Goal: Communication & Community: Answer question/provide support

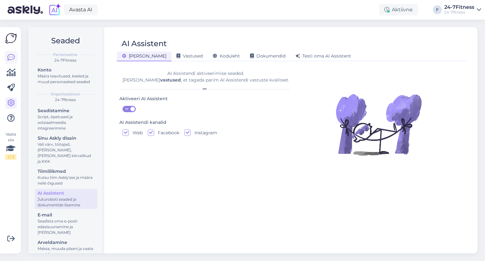
click at [14, 57] on icon at bounding box center [11, 58] width 8 height 8
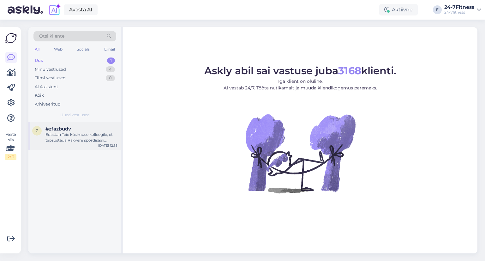
click at [81, 129] on div "#zfazbudv" at bounding box center [82, 129] width 72 height 6
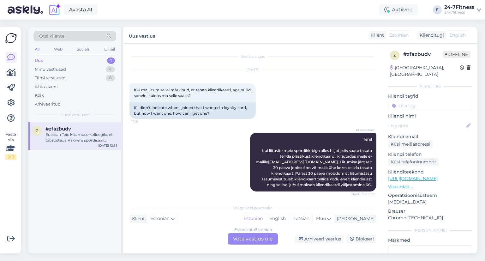
scroll to position [258, 0]
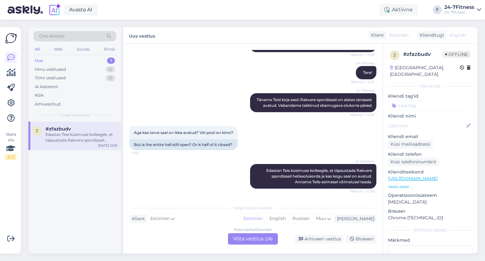
click at [249, 241] on div "Estonian to Estonian Võta vestlus üle" at bounding box center [253, 238] width 50 height 11
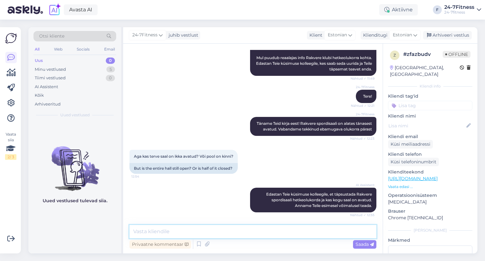
click at [211, 227] on textarea at bounding box center [253, 231] width 247 height 13
type textarea "Tere! Rakvere spordiklubi on avatud."
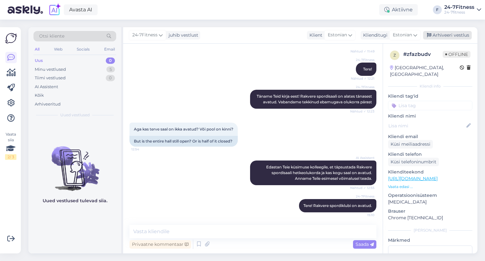
click at [444, 35] on div "Arhiveeri vestlus" at bounding box center [448, 35] width 49 height 9
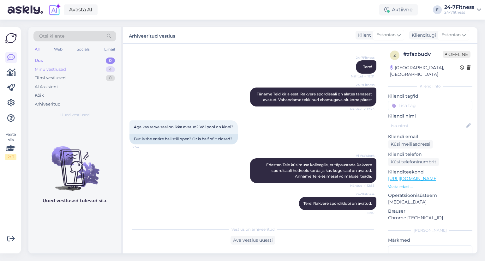
click at [78, 65] on div "Minu vestlused 4" at bounding box center [75, 69] width 83 height 9
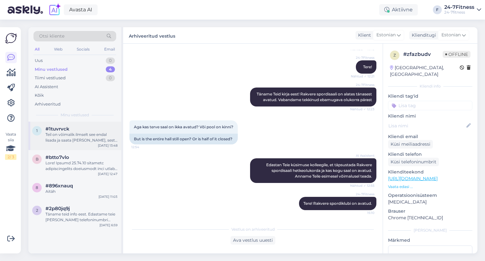
click at [68, 143] on div "1 #1tuvrvck Teil on võimalik ilmselt see endal lisada ja saata [PERSON_NAME], s…" at bounding box center [74, 136] width 93 height 28
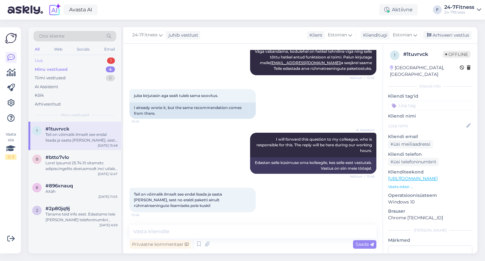
click at [62, 60] on div "Uus 1" at bounding box center [75, 60] width 83 height 9
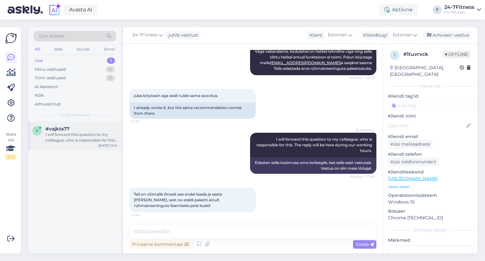
click at [77, 131] on div "#vajkta77" at bounding box center [82, 129] width 72 height 6
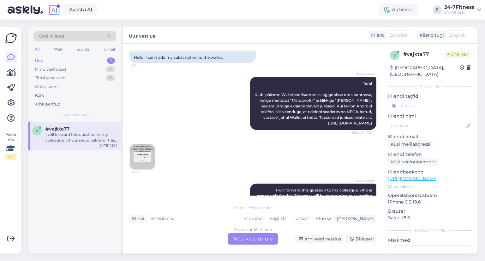
scroll to position [23, 0]
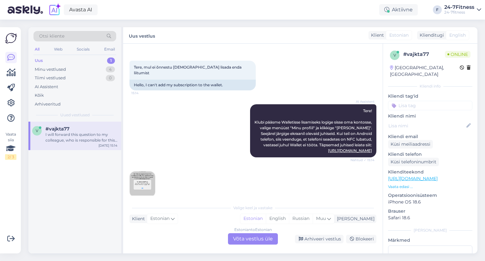
click at [140, 188] on img at bounding box center [142, 184] width 25 height 25
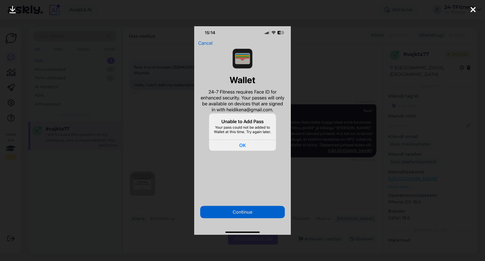
click at [153, 136] on div at bounding box center [242, 130] width 485 height 261
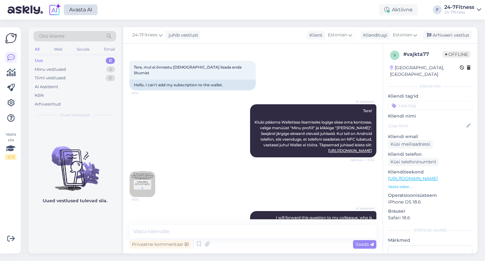
scroll to position [101, 0]
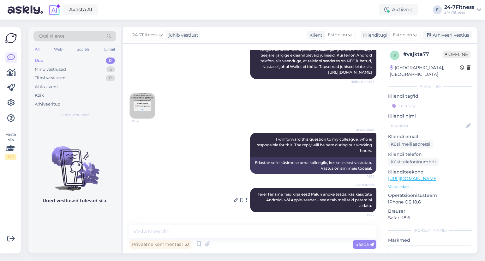
click at [283, 198] on span "Tere! Täname Teid kirja eest! Palun andke teada, kas kasutate Android- või Appl…" at bounding box center [315, 200] width 115 height 16
click at [139, 105] on img at bounding box center [142, 105] width 25 height 25
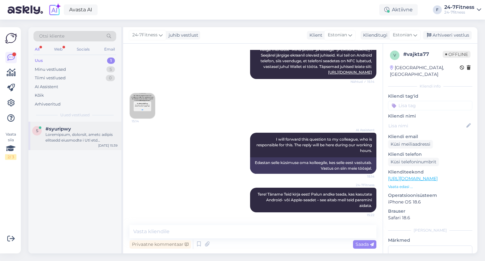
click at [61, 134] on div at bounding box center [82, 137] width 72 height 11
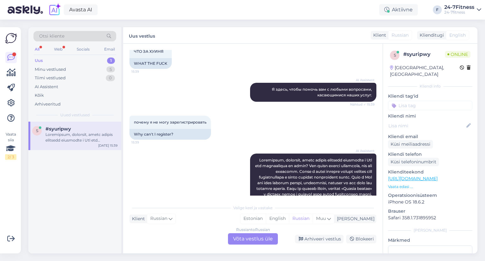
scroll to position [91, 0]
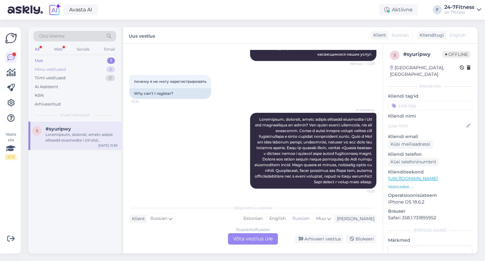
click at [75, 68] on div "Minu vestlused 5" at bounding box center [75, 69] width 83 height 9
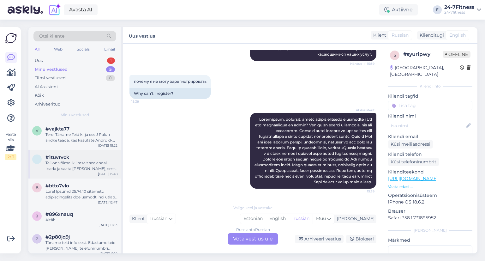
click at [54, 164] on div "Teil on võimalik ilmselt see endal lisada ja saata [PERSON_NAME], sest no erald…" at bounding box center [82, 165] width 72 height 11
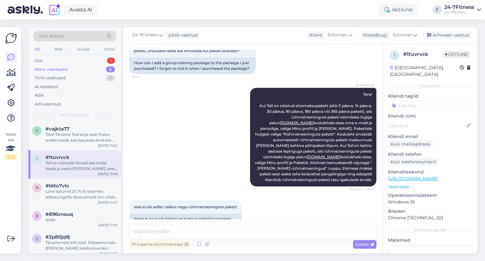
scroll to position [189, 0]
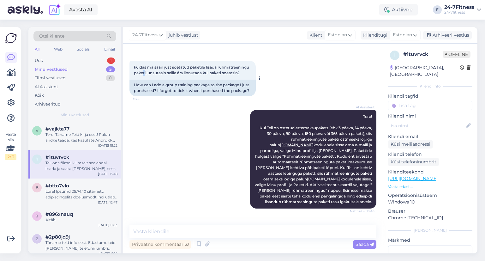
click at [176, 72] on span "kuidas ma saan just soetatud paketile lisada rühmatreeningu paketi, unsutasin s…" at bounding box center [192, 70] width 116 height 10
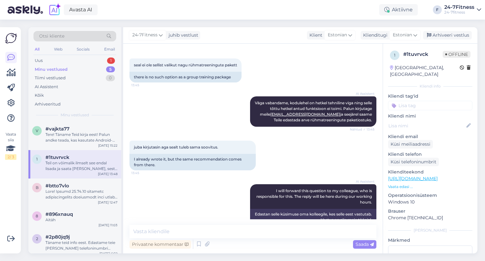
scroll to position [410, 0]
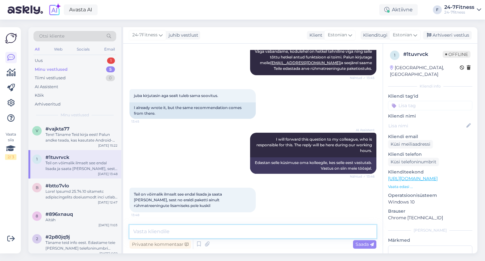
click at [198, 227] on textarea at bounding box center [253, 231] width 247 height 13
type textarea "p"
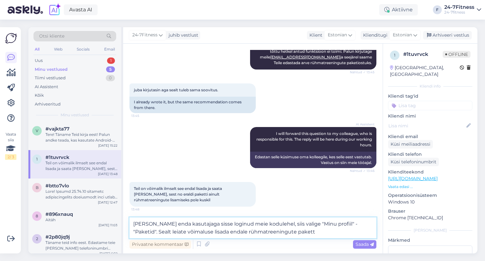
type textarea "Kui olete enda kasutajaga sisse loginud meie kodulehel, siis valige "Minu profi…"
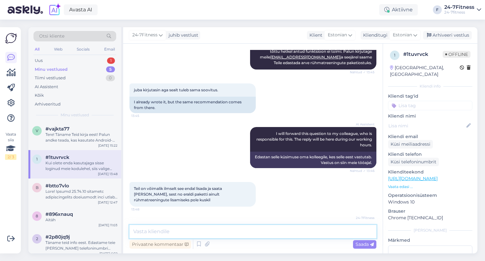
scroll to position [449, 0]
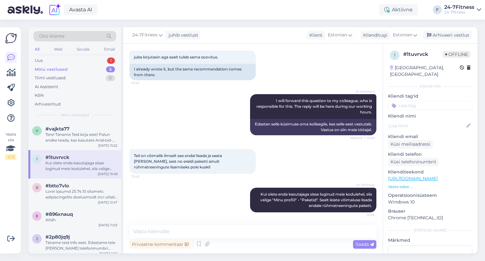
click at [452, 31] on div "24-7Fitness juhib vestlust Klient Estonian Klienditugi Estonian Arhiveeri vestl…" at bounding box center [300, 35] width 355 height 16
click at [451, 37] on div "Arhiveeri vestlus" at bounding box center [448, 35] width 49 height 9
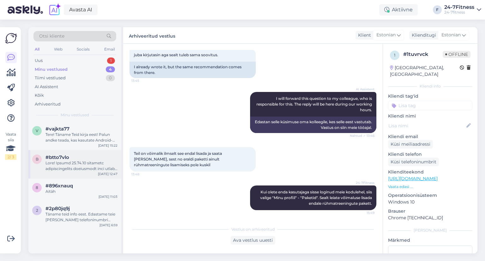
click at [75, 160] on div "#btto7vlo" at bounding box center [82, 158] width 72 height 6
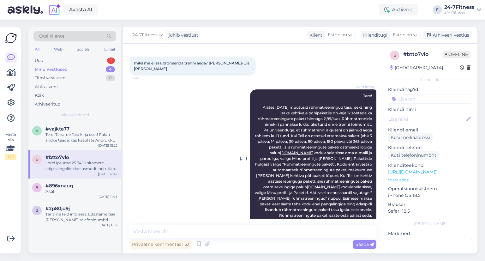
scroll to position [131, 0]
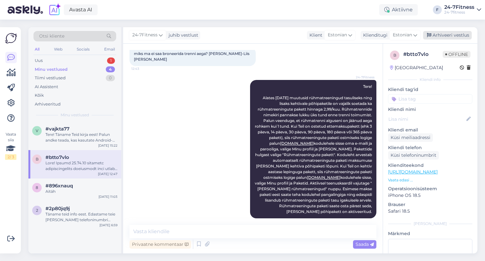
click at [452, 33] on div "Arhiveeri vestlus" at bounding box center [448, 35] width 49 height 9
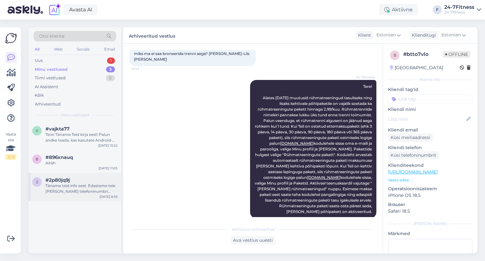
click at [83, 192] on div "Täname teid info eest. Edastame teie [PERSON_NAME] telefoninumbri kolleegile, k…" at bounding box center [82, 188] width 72 height 11
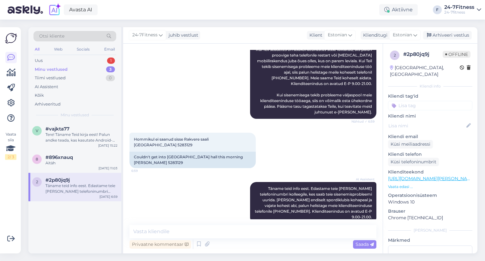
click at [436, 30] on div "24-7Fitness juhib vestlust Klient Estonian Klienditugi Estonian Arhiveeri vestl…" at bounding box center [300, 35] width 355 height 16
click at [438, 34] on div "Arhiveeri vestlus" at bounding box center [448, 35] width 49 height 9
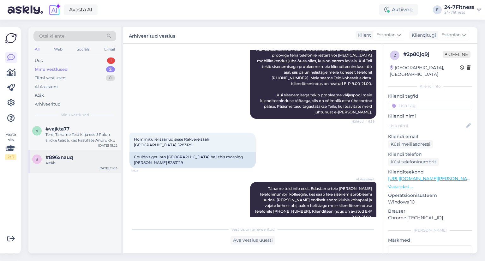
click at [74, 168] on div "8 #896xnauq Aitäh [DATE] 11:03" at bounding box center [74, 161] width 93 height 23
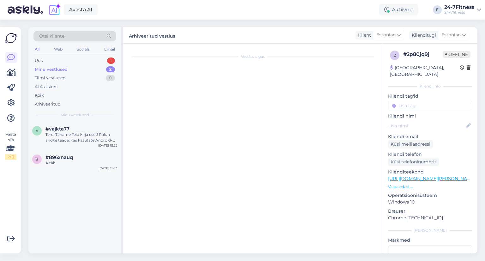
scroll to position [294, 0]
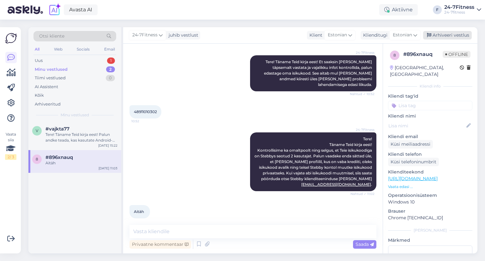
click at [448, 38] on div "Arhiveeri vestlus" at bounding box center [448, 35] width 49 height 9
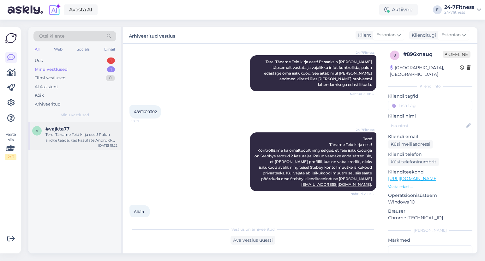
click at [64, 137] on div "Tere! Täname Teid kirja eest! Palun andke teada, kas kasutate Android- või Appl…" at bounding box center [82, 137] width 72 height 11
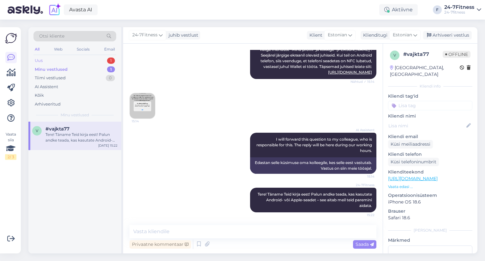
click at [47, 60] on div "Uus 1" at bounding box center [75, 60] width 83 height 9
click at [67, 136] on div at bounding box center [82, 137] width 72 height 11
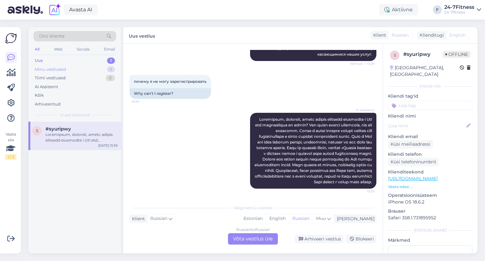
click at [56, 70] on div "Minu vestlused" at bounding box center [50, 69] width 31 height 6
click at [70, 147] on div "v #vajkta77 Tere! Täname Teid kirja eest! Palun andke teada, kas kasutate Andro…" at bounding box center [74, 136] width 93 height 28
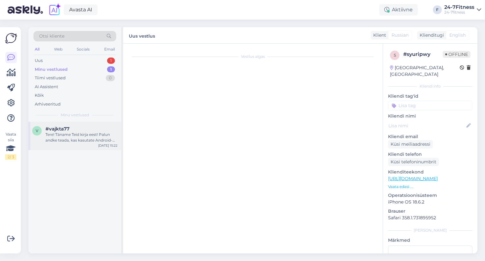
scroll to position [101, 0]
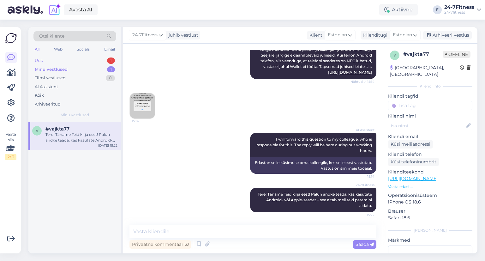
click at [83, 64] on div "Uus 1" at bounding box center [75, 60] width 83 height 9
click at [75, 134] on div at bounding box center [82, 137] width 72 height 11
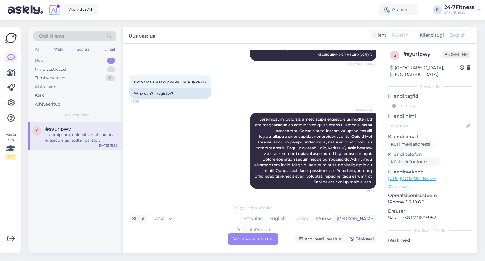
scroll to position [91, 0]
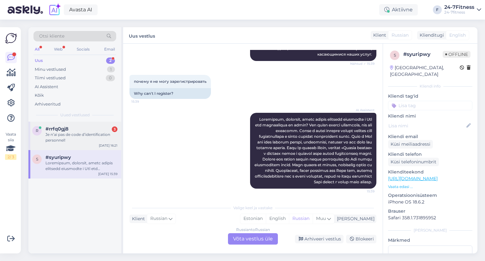
click at [95, 132] on div "Je n’ai pas de code d’identification personnel!" at bounding box center [82, 137] width 72 height 11
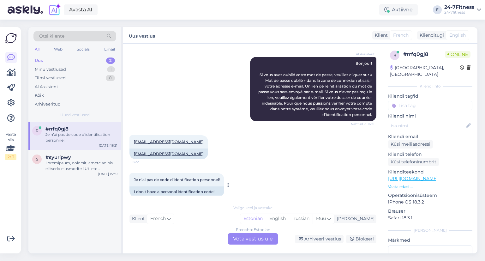
scroll to position [44, 0]
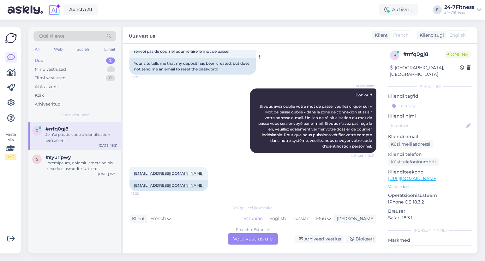
click at [182, 64] on div "Your site tells me that my deposit has been created, but does not send me an em…" at bounding box center [193, 66] width 126 height 16
drag, startPoint x: 185, startPoint y: 70, endPoint x: 185, endPoint y: 66, distance: 3.5
click at [185, 69] on div "Your site tells me that my deposit has been created, but does not send me an em…" at bounding box center [193, 66] width 126 height 16
click at [180, 67] on div "Your site tells me that my deposit has been created, but does not send me an em…" at bounding box center [193, 66] width 126 height 16
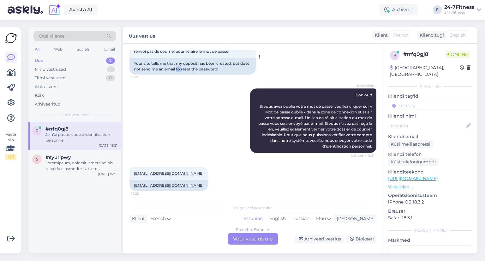
drag, startPoint x: 180, startPoint y: 67, endPoint x: 173, endPoint y: 67, distance: 7.3
click at [175, 67] on div "Your site tells me that my deposit has been created, but does not send me an em…" at bounding box center [193, 66] width 126 height 16
click at [165, 67] on div "Your site tells me that my deposit has been created, but does not send me an em…" at bounding box center [193, 66] width 126 height 16
click at [191, 69] on div "Your site tells me that my deposit has been created, but does not send me an em…" at bounding box center [193, 66] width 126 height 16
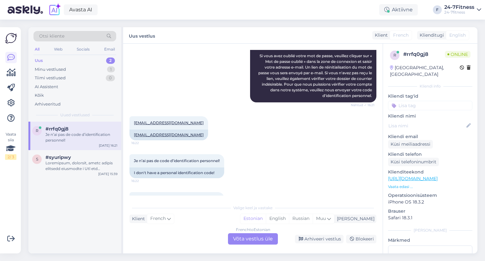
scroll to position [122, 0]
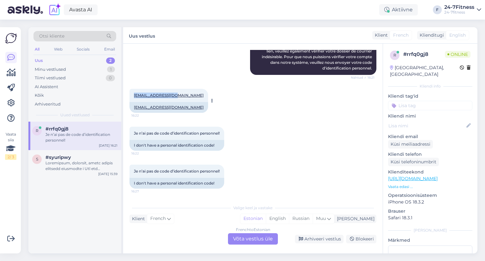
drag, startPoint x: 176, startPoint y: 97, endPoint x: 134, endPoint y: 101, distance: 42.2
click at [134, 101] on div "[EMAIL_ADDRESS][DOMAIN_NAME] 16:22" at bounding box center [169, 95] width 79 height 13
copy link "[EMAIL_ADDRESS][DOMAIN_NAME]"
click at [257, 239] on div "French to Estonian Võta vestlus üle" at bounding box center [253, 238] width 50 height 11
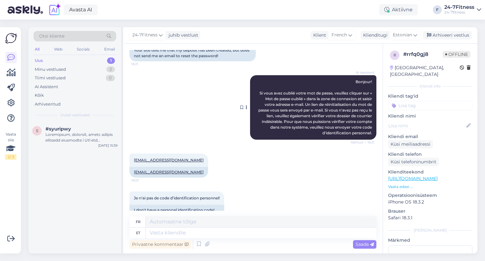
scroll to position [107, 0]
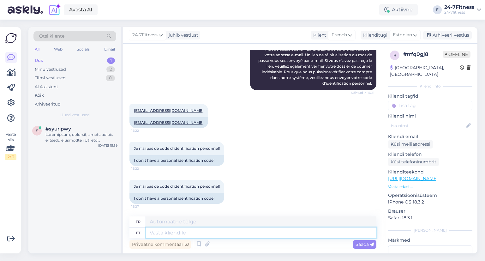
click at [181, 233] on textarea at bounding box center [261, 233] width 231 height 11
type textarea "Hello!"
type textarea "Bonjour!"
type textarea "Hello! We"
type textarea "Bonjour! Nous"
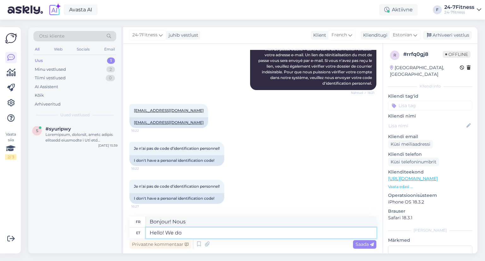
type textarea "Hello! We do n"
type textarea "Bonjour ! Nous le faisons"
type textarea "Hello! We do not se"
type textarea "Bonjour ! Nous ne le faisons pas"
type textarea "Hello! We do not see"
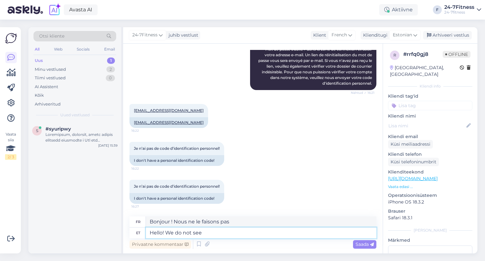
type textarea "Bonjour ! On ne [PERSON_NAME] pas"
type textarea "Hello! We do not see any"
type textarea "Bonjour ! Nous ne voyons rien"
type textarea "Hello! We do not see any users"
type textarea "Bonjour ! Nous ne voyons aucun utilisateur."
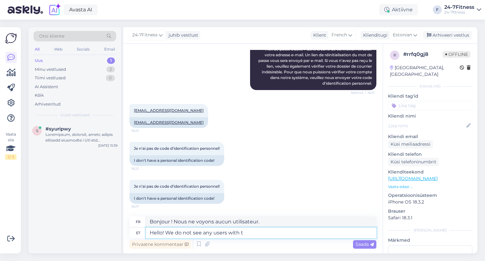
type textarea "Hello! We do not see any users with th"
type textarea "Bonjour ! Nous ne voyons aucun utilisateur avec"
paste textarea "[EMAIL_ADDRESS][DOMAIN_NAME]"
type textarea "Hello! We do not see any users with the e-mail [EMAIL_ADDRESS][DOMAIN_NAME]. Ca…"
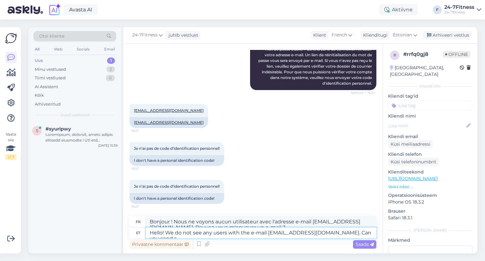
type textarea "Bonjour ! Nous ne voyons aucun utilisateur avec l'adresse e-mail [EMAIL_ADDRESS…"
type textarea "Hello! We do not see any users with the e-mail [EMAIL_ADDRESS][DOMAIN_NAME]. Ca…"
type textarea "Bonjour ! Nous ne voyons aucun utilisateur avec l'adresse e-mail [EMAIL_ADDRESS…"
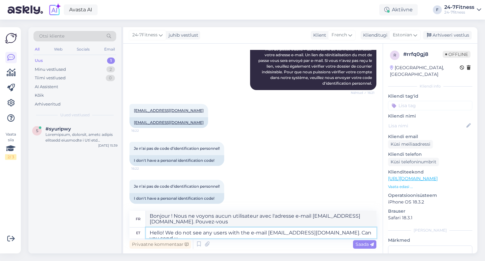
type textarea "Hello! We do not see any users with the e-mail [EMAIL_ADDRESS][DOMAIN_NAME]. Ca…"
type textarea "Bonjour ! Nous ne voyons aucun utilisateur avec l'adresse e-mail [EMAIL_ADDRESS…"
type textarea "Hello! We do not see any users with the e-mail [EMAIL_ADDRESS][DOMAIN_NAME]. Ca…"
type textarea "Bonjour ! Nous ne voyons aucun utilisateur avec l'adresse e-mail [EMAIL_ADDRESS…"
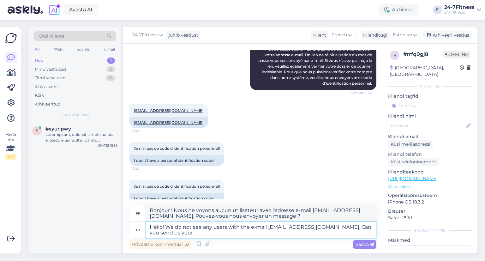
type textarea "Hello! We do not see any users with the e-mail [EMAIL_ADDRESS][DOMAIN_NAME]. Ca…"
type textarea "Bonjour ! Nous ne voyons aucun utilisateur avec l'adresse e-mail [EMAIL_ADDRESS…"
type textarea "Hello! We do not see any users with the e-mail [EMAIL_ADDRESS][DOMAIN_NAME]. Ca…"
type textarea "Bonjour ! Nous ne voyons aucun utilisateur avec l'adresse e-mail [EMAIL_ADDRESS…"
type textarea "Hello! We do not see any users with the e-mail [EMAIL_ADDRESS][DOMAIN_NAME]. Ca…"
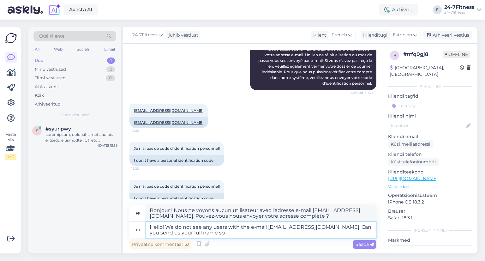
type textarea "Bonjour ! Nous ne voyons aucun utilisateur avec l'adresse e-mail [EMAIL_ADDRESS…"
type textarea "Hello! We do not see any users with the e-mail [EMAIL_ADDRESS][DOMAIN_NAME]. Ca…"
type textarea "Bonjour ! Nous ne voyons aucun utilisateur avec l'adresse e-mail [EMAIL_ADDRESS…"
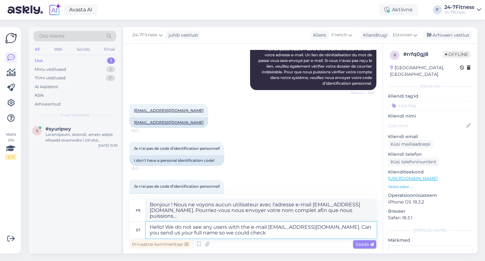
type textarea "Hello! We do not see any users with the e-mail [EMAIL_ADDRESS][DOMAIN_NAME]. Ca…"
type textarea "Bonjour ! Nous ne voyons aucun utilisateur avec l'adresse e-mail [EMAIL_ADDRESS…"
type textarea "Hello! We do not see any users with the e-mail [EMAIL_ADDRESS][DOMAIN_NAME]. Ca…"
type textarea "Bonjour ! Nous ne voyons aucun utilisateur avec l'adresse e-mail [EMAIL_ADDRESS…"
type textarea "Hello! We do not see any users with the e-mail [EMAIL_ADDRESS][DOMAIN_NAME]. Ca…"
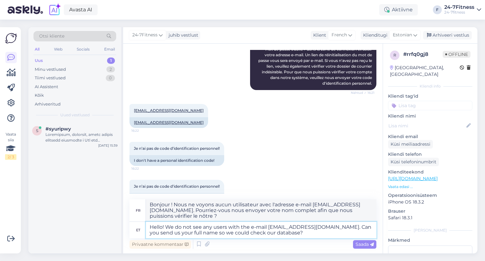
type textarea "Bonjour ! Nous ne voyons aucun utilisateur avec l'adresse e-mail [EMAIL_ADDRESS…"
type textarea "Hello! We do not see any users with the e-mail [EMAIL_ADDRESS][DOMAIN_NAME]. Ca…"
type textarea "Bonjour ! Nous ne voyons aucun utilisateur avec l'adresse e-mail [EMAIL_ADDRESS…"
type textarea "Hello! We do not see any users with the e-mail [EMAIL_ADDRESS][DOMAIN_NAME]. Ca…"
type textarea "Bonjour ! Nous ne voyons aucun utilisateur avec l'adresse e-mail [EMAIL_ADDRESS…"
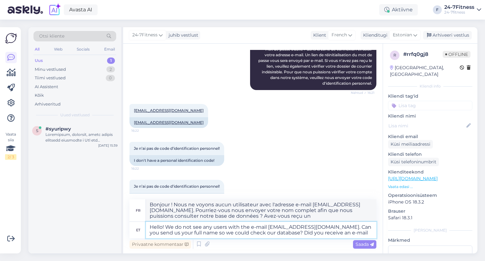
type textarea "Hello! We do not see any users with the e-mail [EMAIL_ADDRESS][DOMAIN_NAME]. Ca…"
type textarea "Bonjour ! Nous ne voyons aucun utilisateur avec l'adresse e-mail [EMAIL_ADDRESS…"
type textarea "Hello! We do not see any users with the e-mail [EMAIL_ADDRESS][DOMAIN_NAME]. Ca…"
type textarea "Bonjour ! Nous ne voyons aucun utilisateur avec l'adresse e-mail [EMAIL_ADDRESS…"
type textarea "Hello! We do not see any users with the e-mail [EMAIL_ADDRESS][DOMAIN_NAME]. Ca…"
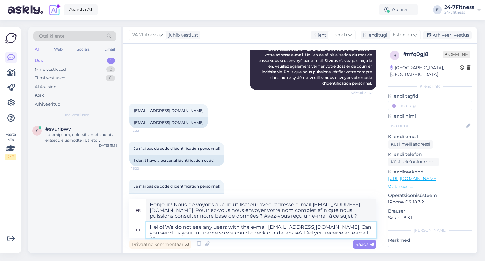
type textarea "Bonjour ! Nous ne voyons aucun utilisateur avec l'adresse e-mail [EMAIL_ADDRESS…"
type textarea "Hello! We do not see any users with the e-mail [EMAIL_ADDRESS][DOMAIN_NAME]. Ca…"
type textarea "Bonjour ! Nous ne voyons aucun utilisateur avec l'adresse e-mail [EMAIL_ADDRESS…"
type textarea "Hello! We do not see any users with the e-mail [EMAIL_ADDRESS][DOMAIN_NAME]. Ca…"
type textarea "Bonjour ! Nous ne voyons aucun utilisateur avec l'adresse e-mail [EMAIL_ADDRESS…"
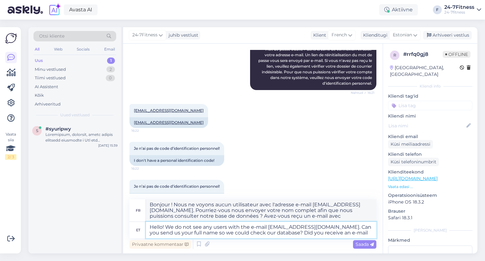
type textarea "Hello! We do not see any users with the e-mail [EMAIL_ADDRESS][DOMAIN_NAME]. Ca…"
type textarea "Bonjour ! Nous ne voyons aucun utilisateur avec l'adresse e-mail [EMAIL_ADDRESS…"
type textarea "Hello! We do not see any users with the e-mail [EMAIL_ADDRESS][DOMAIN_NAME]. Ca…"
type textarea "Bonjour ! Nous ne voyons aucun utilisateur avec l'adresse e-mail [EMAIL_ADDRESS…"
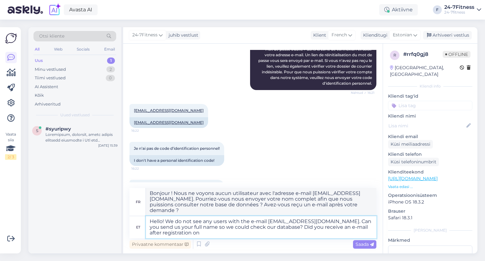
type textarea "Hello! We do not see any users with the e-mail [EMAIL_ADDRESS][DOMAIN_NAME]. Ca…"
type textarea "Bonjour ! Nous ne voyons aucun utilisateur avec l'adresse e-mail [EMAIL_ADDRESS…"
type textarea "Hello! We do not see any users with the e-mail [EMAIL_ADDRESS][DOMAIN_NAME]. Ca…"
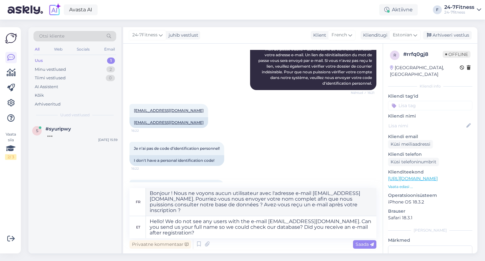
click at [370, 239] on div "Privaatne kommentaar Saada" at bounding box center [253, 244] width 247 height 12
click at [370, 242] on span "Saada" at bounding box center [365, 244] width 18 height 6
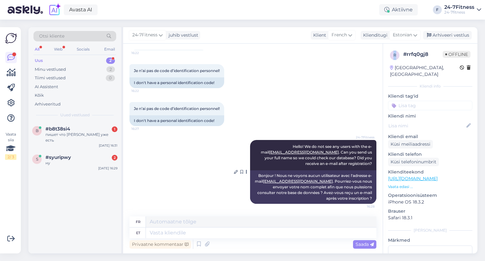
scroll to position [185, 0]
click at [79, 122] on div "b #b8t38si4 1 пишет что [PERSON_NAME] уже есть [DATE] 16:31" at bounding box center [74, 136] width 93 height 28
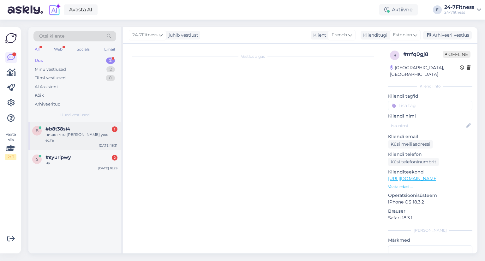
scroll to position [0, 0]
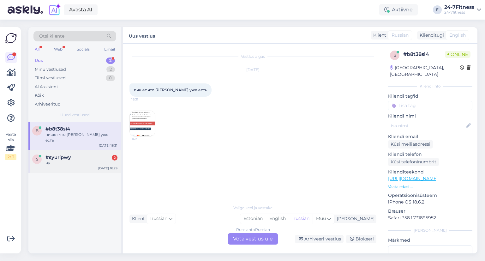
click at [80, 155] on div "#syuripwy 2" at bounding box center [82, 158] width 72 height 6
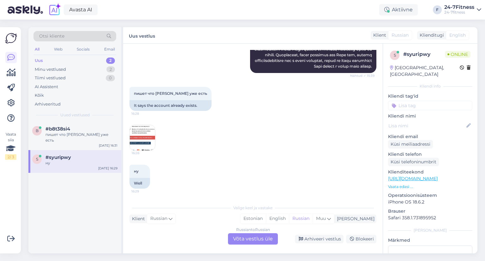
scroll to position [206, 0]
click at [145, 134] on img at bounding box center [142, 137] width 25 height 25
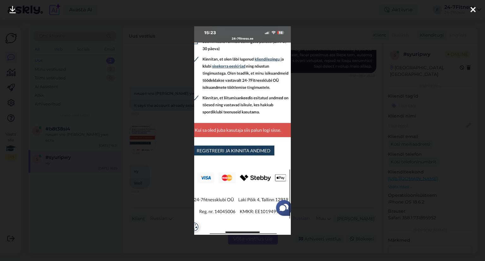
click at [474, 11] on icon at bounding box center [473, 10] width 5 height 8
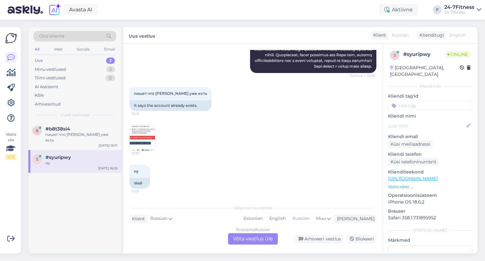
click at [253, 236] on div "Russian to Russian Võta vestlus üle" at bounding box center [253, 238] width 50 height 11
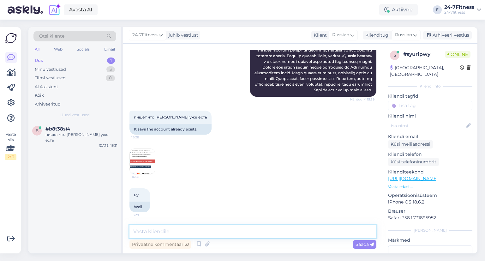
click at [176, 231] on textarea at bounding box center [253, 231] width 247 height 13
paste textarea "Здравствуйте! Если вы уже ввели свои данные на нашем сайте, пожалуйста, войдите…"
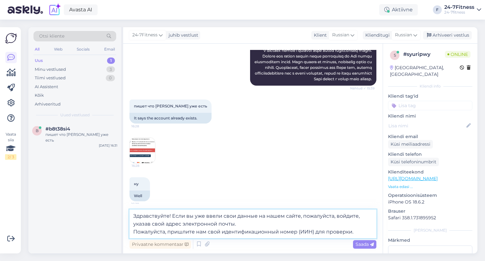
type textarea "Здравствуйте! Если вы уже ввели свои данные на нашем сайте, пожалуйста, войдите…"
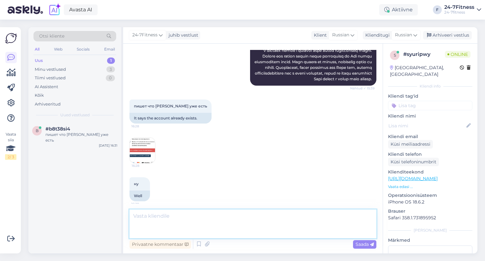
scroll to position [233, 0]
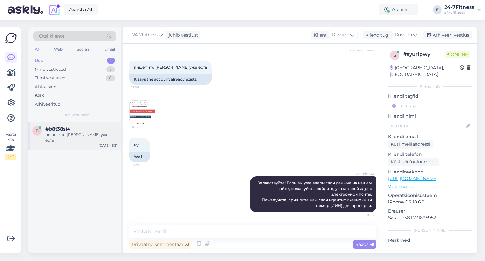
click at [57, 133] on div "пишет что [PERSON_NAME] уже есть" at bounding box center [82, 137] width 72 height 11
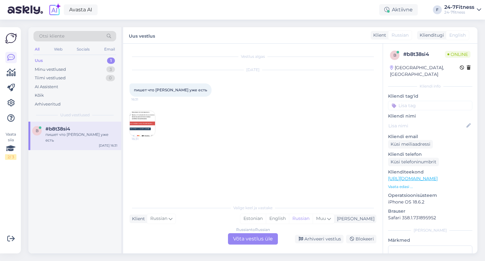
click at [139, 124] on img at bounding box center [142, 123] width 25 height 25
click at [262, 243] on div "Russian to Russian Võta vestlus üle" at bounding box center [253, 238] width 50 height 11
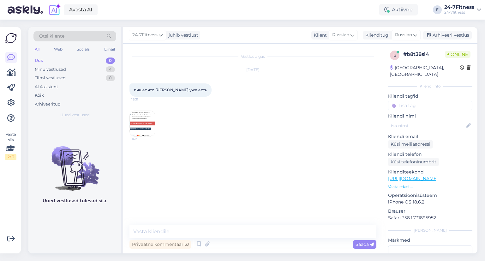
click at [190, 224] on div "Vestlus algas [DATE] пишет что акаунт уже есть 16:31 16:31 Privaatne kommentaar…" at bounding box center [253, 149] width 260 height 210
click at [190, 228] on textarea at bounding box center [253, 231] width 247 height 13
paste textarea "Здравствуйте! Если вы уже ввели свои данные на нашем сайте, пожалуйста, войдите…"
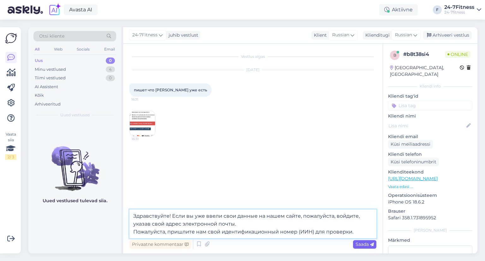
type textarea "Здравствуйте! Если вы уже ввели свои данные на нашем сайте, пожалуйста, войдите…"
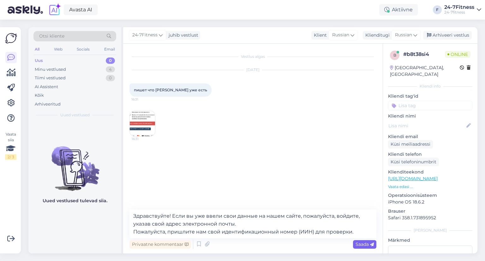
click at [364, 246] on span "Saada" at bounding box center [365, 244] width 18 height 6
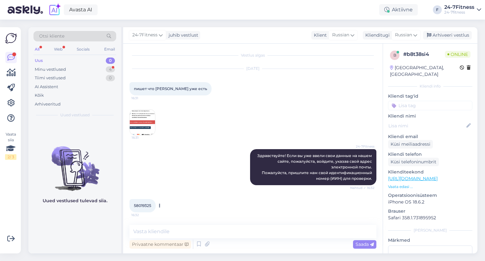
scroll to position [8, 0]
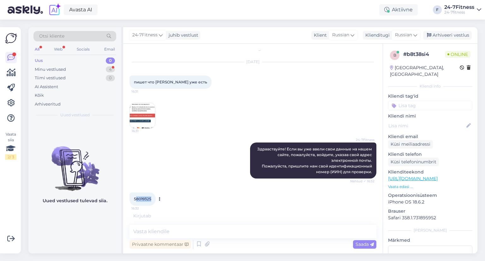
drag, startPoint x: 153, startPoint y: 198, endPoint x: 135, endPoint y: 197, distance: 17.7
click at [135, 197] on div "58019325 16:32" at bounding box center [143, 198] width 26 height 13
click at [134, 197] on span "58019325" at bounding box center [142, 199] width 17 height 5
copy div "58019325 16:32"
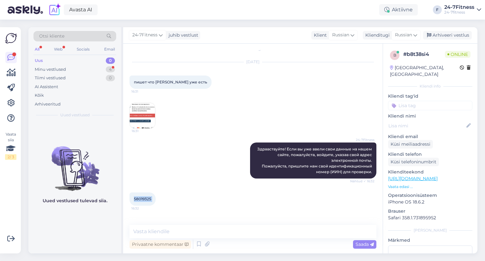
scroll to position [28, 0]
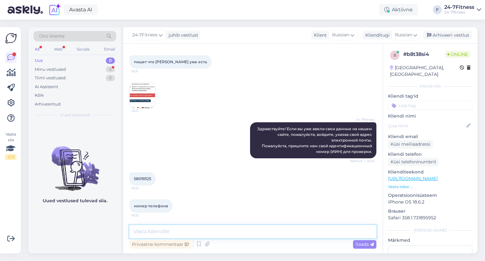
click at [199, 232] on textarea at bounding box center [253, 231] width 247 height 13
click at [143, 84] on img at bounding box center [142, 95] width 25 height 25
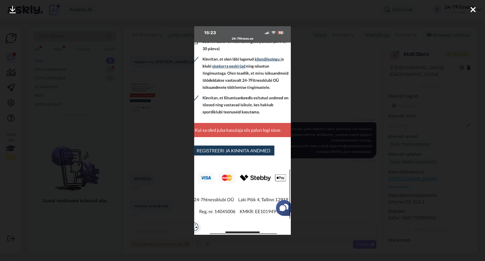
click at [162, 71] on div at bounding box center [242, 130] width 485 height 261
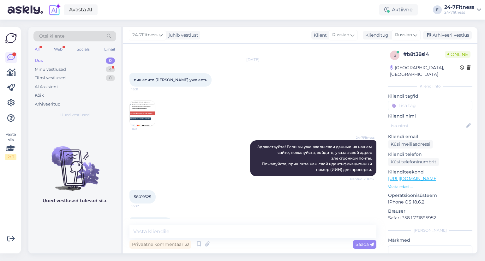
scroll to position [0, 0]
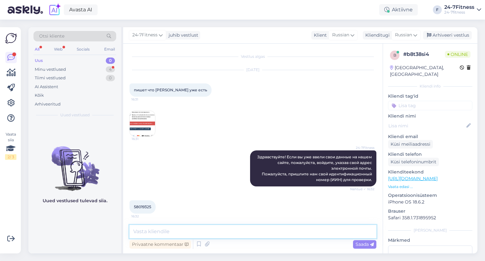
click at [174, 230] on textarea at bounding box center [253, 231] width 247 height 13
click at [75, 69] on div "Minu vestlused 4" at bounding box center [75, 69] width 83 height 9
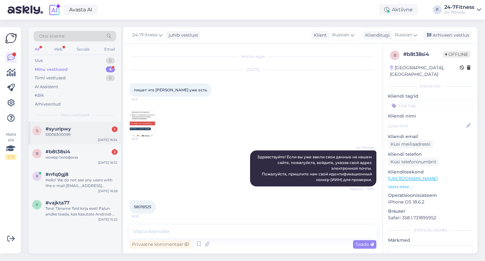
click at [76, 134] on div "51006300099" at bounding box center [82, 135] width 72 height 6
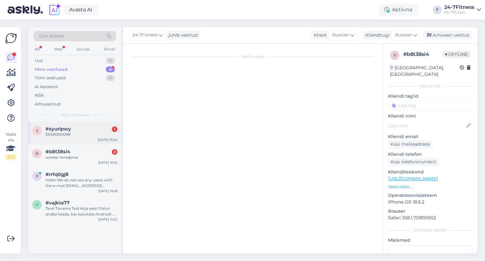
scroll to position [259, 0]
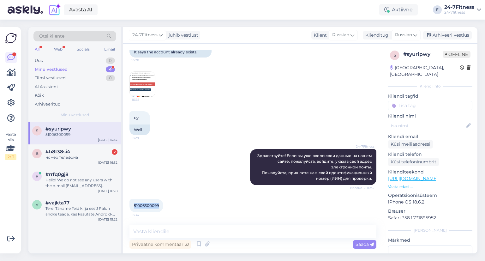
drag, startPoint x: 160, startPoint y: 206, endPoint x: 124, endPoint y: 207, distance: 36.4
click at [124, 207] on div "Vestlus algas [DATE] ЧТО ЗА ХУЙНЯ 15:39 WHAT THE FUCK AI Assistent Я здесь, что…" at bounding box center [253, 149] width 260 height 210
copy span "51006300099"
click at [184, 231] on textarea at bounding box center [253, 231] width 247 height 13
paste textarea "Спасибо! Ваш аккаунт связан с адресом электронной почты [EMAIL_ADDRESS][DOMAIN_…"
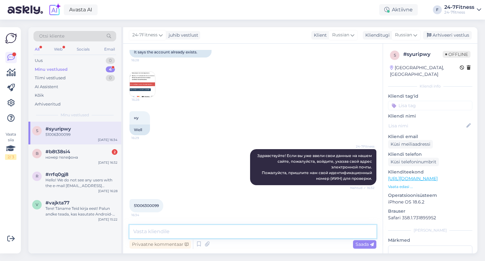
type textarea "Спасибо! Ваш аккаунт связан с адресом электронной почты [EMAIL_ADDRESS][DOMAIN_…"
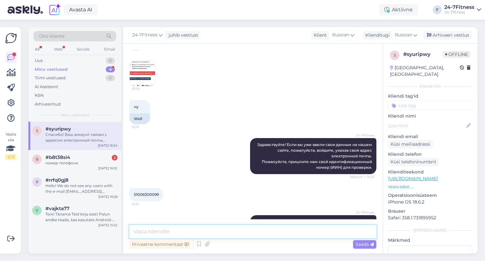
scroll to position [310, 0]
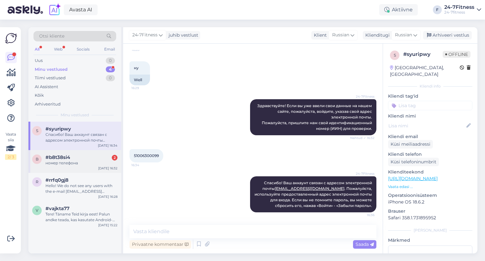
click at [66, 162] on div "номер телефона" at bounding box center [82, 163] width 72 height 6
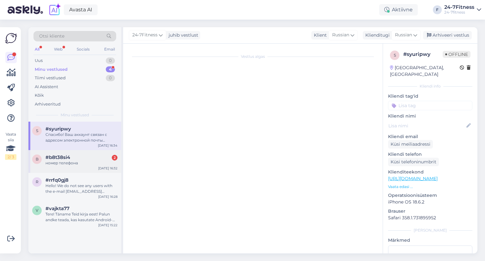
scroll to position [28, 0]
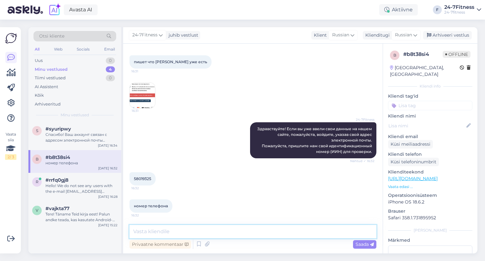
click at [159, 234] on textarea at bounding box center [253, 231] width 247 height 13
paste textarea "К сожалению, пользователь с указанным номером телефона не найден. Пожалуйста, о…"
type textarea "К сожалению, пользователь с указанным номером телефона не найден. Пожалуйста, о…"
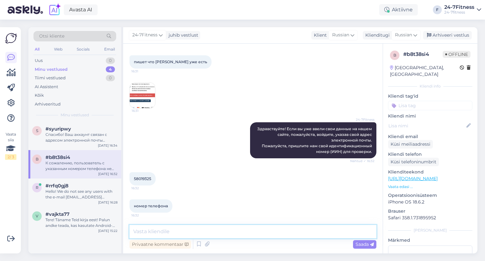
scroll to position [72, 0]
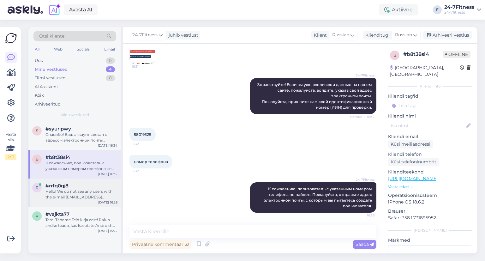
click at [72, 196] on div "Hello! We do not see any users with the e-mail [EMAIL_ADDRESS][DOMAIN_NAME]. Ca…" at bounding box center [82, 194] width 72 height 11
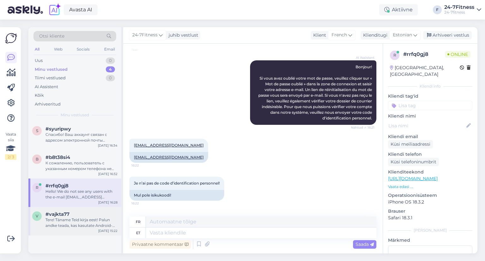
scroll to position [185, 0]
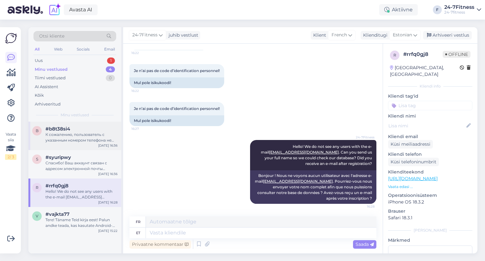
click at [76, 138] on div "К сожалению, пользователь с указанным номером телефона не найден. Пожалуйста, о…" at bounding box center [82, 137] width 72 height 11
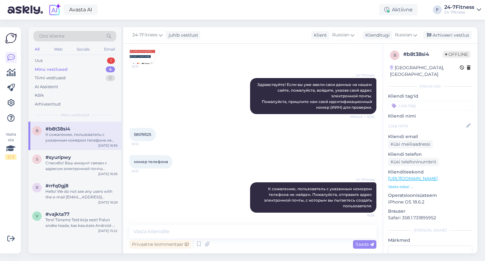
click at [67, 55] on div "Otsi kliente All Web Socials Email Uus 1 Minu vestlused 4 Tiimi vestlused 0 AI …" at bounding box center [74, 74] width 93 height 95
click at [68, 62] on div "Uus 1" at bounding box center [75, 60] width 83 height 9
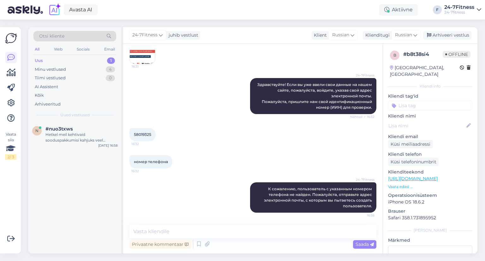
click at [67, 118] on span "Uued vestlused" at bounding box center [74, 115] width 29 height 6
click at [71, 129] on span "#nuo3txws" at bounding box center [59, 129] width 27 height 6
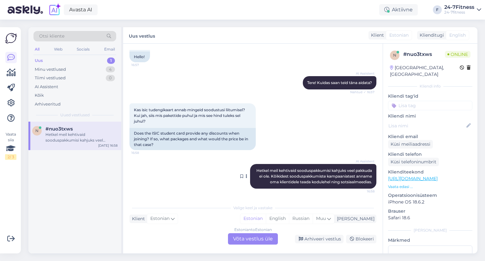
drag, startPoint x: 299, startPoint y: 168, endPoint x: 302, endPoint y: 179, distance: 11.0
click at [300, 174] on span "Hetkel meil kehtivaid sooduspakkumisi kahjuks veel pakkuda ei ole. Kõikidest so…" at bounding box center [315, 176] width 117 height 16
click at [302, 179] on div "AI Assistent [PERSON_NAME] meil kehtivaid sooduspakkumisi kahjuks veel pakkuda …" at bounding box center [313, 176] width 126 height 25
drag, startPoint x: 312, startPoint y: 177, endPoint x: 307, endPoint y: 169, distance: 9.9
click at [307, 169] on span "Hetkel meil kehtivaid sooduspakkumisi kahjuks veel pakkuda ei ole. Kõikidest so…" at bounding box center [315, 176] width 117 height 16
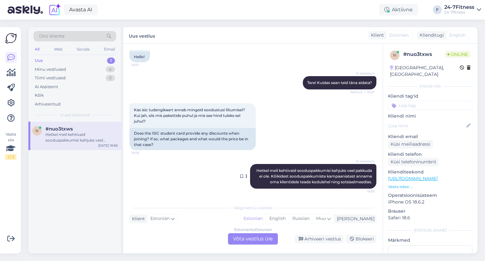
click at [307, 168] on span "Hetkel meil kehtivaid sooduspakkumisi kahjuks veel pakkuda ei ole. Kõikidest so…" at bounding box center [315, 176] width 117 height 16
click at [57, 72] on div "Minu vestlused" at bounding box center [50, 69] width 31 height 6
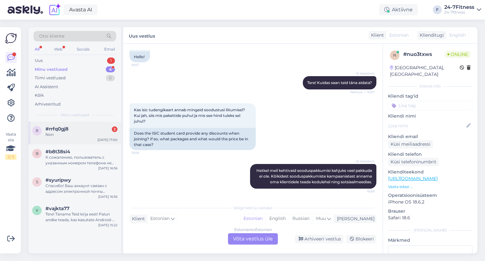
click at [60, 124] on div "r #rrfq0gj8 2 Non [DATE] 17:00" at bounding box center [74, 133] width 93 height 23
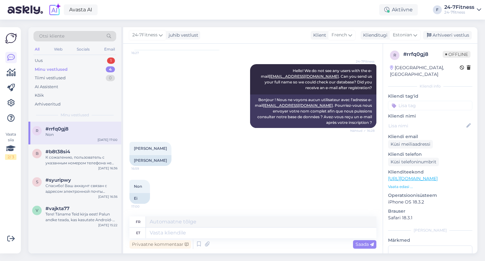
drag, startPoint x: 161, startPoint y: 149, endPoint x: 129, endPoint y: 150, distance: 31.9
click at [129, 150] on div "Vestlus algas [DATE] Votre site me dit que mon acompte est créé, mais ne me ren…" at bounding box center [253, 149] width 260 height 210
copy span "[PERSON_NAME]"
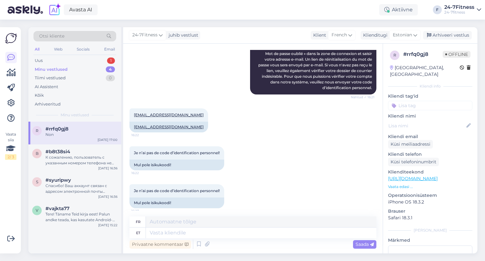
scroll to position [260, 0]
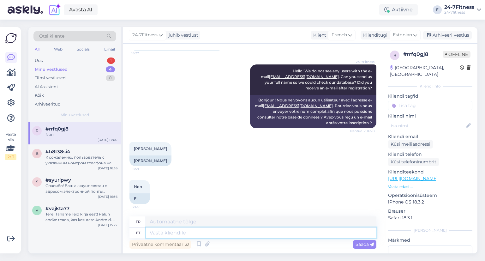
click at [205, 233] on textarea at bounding box center [261, 233] width 231 height 11
type textarea "You h"
type textarea "Toi"
type textarea "You have"
type textarea "Tu as"
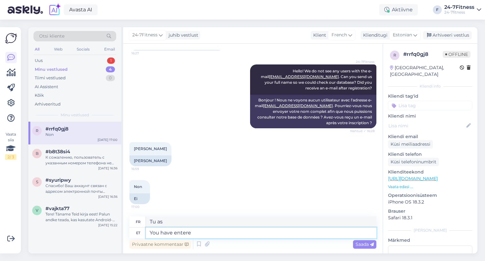
type textarea "You have entere"
type textarea "Vous êtes entré"
type textarea "You have entered e-mail"
type textarea "Vous avez saisi une adresse email."
paste textarea "[EMAIL_ADDRESS][DOMAIN_NAME]"
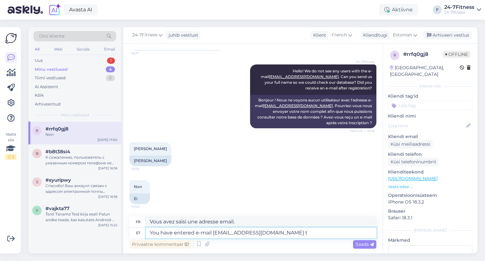
type textarea "You have entered e-mail [EMAIL_ADDRESS][DOMAIN_NAME] to"
type textarea "Vous avez saisi l'e-mail [EMAIL_ADDRESS][DOMAIN_NAME]"
type textarea "You have entered e-mail [EMAIL_ADDRESS][DOMAIN_NAME] to"
type textarea "Vous avez saisi l'e-mail [EMAIL_ADDRESS][DOMAIN_NAME] pour"
type textarea "You have entered e-mail [EMAIL_ADDRESS][DOMAIN_NAME] to our dat"
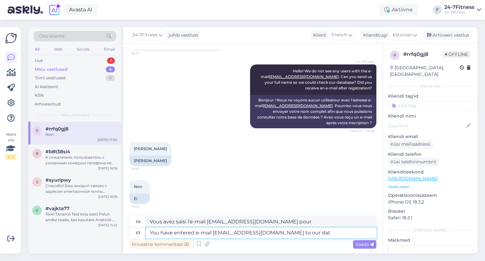
type textarea "Vous avez saisi l'e-mail [EMAIL_ADDRESS][DOMAIN_NAME] à notre"
type textarea "You have entered e-mail [EMAIL_ADDRESS][DOMAIN_NAME] to our database."
type textarea "Vous avez saisi l'e-mail [EMAIL_ADDRESS][DOMAIN_NAME] dans notre base de donnée…"
type textarea "You have entered e-mail [EMAIL_ADDRESS][DOMAIN_NAME] to our database. Is t"
type textarea "Vous avez saisi l'adresse e-mail [EMAIL_ADDRESS][DOMAIN_NAME] dans notre base d…"
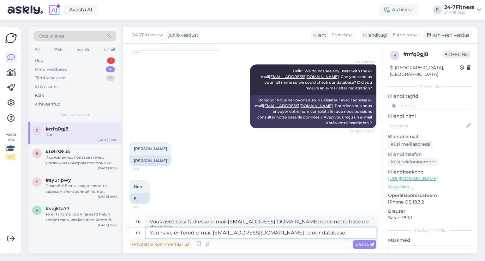
type textarea "You have entered e-mail [EMAIL_ADDRESS][DOMAIN_NAME] to our database."
type textarea "Vous avez saisi l'e-mail [EMAIL_ADDRESS][DOMAIN_NAME] dans notre base de donnée…"
type textarea "You have entered e-mail [EMAIL_ADDRESS][DOMAIN_NAME] to our database. You c"
type textarea "Vous avez saisi l'adresse e-mail [EMAIL_ADDRESS][DOMAIN_NAME] dans notre base d…"
type textarea "You have entered e-mail [EMAIL_ADDRESS][DOMAIN_NAME] to our database. You can"
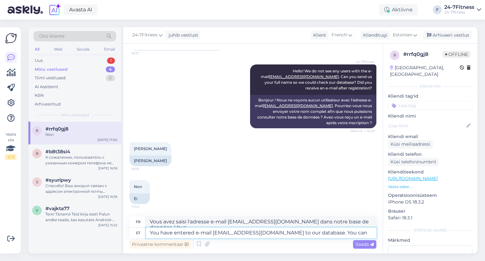
type textarea "Vous avez saisi l'adresse e-mail [EMAIL_ADDRESS][DOMAIN_NAME] dans notre base d…"
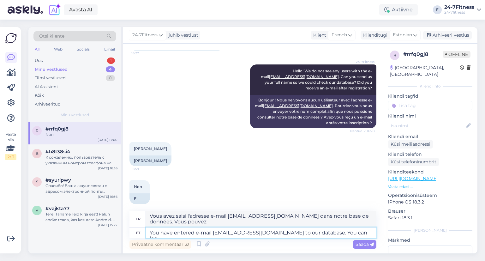
type textarea "You have entered e-mail [EMAIL_ADDRESS][DOMAIN_NAME] to our database. You can l…"
type textarea "Vous avez enregistré l'adresse e-mail [EMAIL_ADDRESS][DOMAIN_NAME] dans notre b…"
type textarea "You have entered e-mail [EMAIL_ADDRESS][DOMAIN_NAME] to our database. You can l…"
type textarea "Vous avez enregistré l'adresse e-mail [EMAIL_ADDRESS][DOMAIN_NAME] dans notre b…"
type textarea "You have entered e-mail [EMAIL_ADDRESS][DOMAIN_NAME] to our database. You can l…"
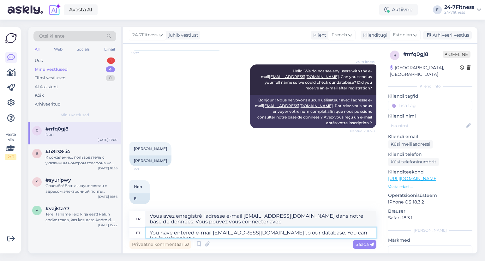
type textarea "Vous avez enregistré l'adresse e-mail [EMAIL_ADDRESS][DOMAIN_NAME] dans notre b…"
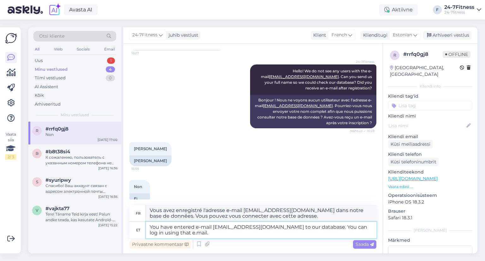
type textarea "You have entered e-mail [EMAIL_ADDRESS][DOMAIN_NAME] to our database. You can l…"
type textarea "Vous avez enregistré l'adresse e-mail [EMAIL_ADDRESS][DOMAIN_NAME] dans notre b…"
type textarea "You have entered e-mail [EMAIL_ADDRESS][DOMAIN_NAME] to our database. You can l…"
type textarea "Vous avez saisi l'adresse e-mail [EMAIL_ADDRESS][DOMAIN_NAME] dans notre base d…"
type textarea "You have entered e-mail [EMAIL_ADDRESS][DOMAIN_NAME] to our database. You can l…"
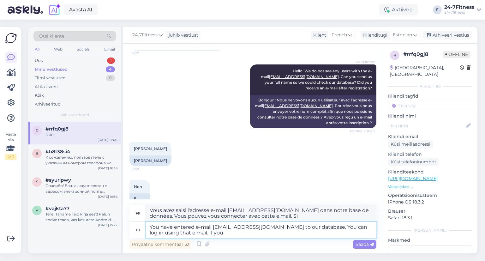
type textarea "Vous avez saisi l'adresse e-mail [EMAIL_ADDRESS][DOMAIN_NAME] dans notre base d…"
type textarea "You have entered e-mail [EMAIL_ADDRESS][DOMAIN_NAME] to our database. You can l…"
type textarea "Vous avez saisi l'adresse e-mail [EMAIL_ADDRESS][DOMAIN_NAME] dans notre base d…"
type textarea "You have entered e-mail [EMAIL_ADDRESS][DOMAIN_NAME] to our database. You can l…"
type textarea "Vous avez saisi l'adresse e-mail [EMAIL_ADDRESS][DOMAIN_NAME] dans notre base d…"
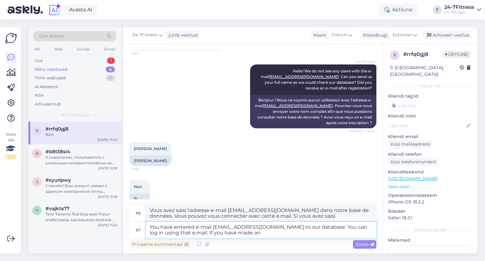
type textarea "You have entered e-mail [EMAIL_ADDRESS][DOMAIN_NAME] to our database. You can l…"
type textarea "Vous avez saisi l'adresse e-mail [EMAIL_ADDRESS][DOMAIN_NAME] dans notre base d…"
type textarea "You have entered e-mail [EMAIL_ADDRESS][DOMAIN_NAME] to our database. You can l…"
type textarea "Vous avez saisi l'adresse e-mail [EMAIL_ADDRESS][DOMAIN_NAME] dans notre base d…"
type textarea "You have entered e-mail [EMAIL_ADDRESS][DOMAIN_NAME] to our database. You can l…"
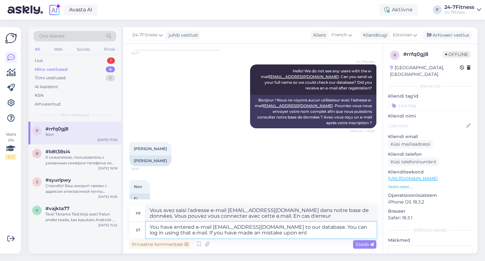
type textarea "Vous avez saisi l'adresse e-mail [EMAIL_ADDRESS][DOMAIN_NAME] dans notre base d…"
type textarea "You have entered e-mail [EMAIL_ADDRESS][DOMAIN_NAME] to our database. You can l…"
type textarea "Vous avez saisi l'adresse e-mail [EMAIL_ADDRESS][DOMAIN_NAME] dans notre base d…"
type textarea "You have entered e-mail [EMAIL_ADDRESS][DOMAIN_NAME] to our database. You can l…"
type textarea "Vous avez saisi l'adresse e-mail [EMAIL_ADDRESS][DOMAIN_NAME] dans notre base d…"
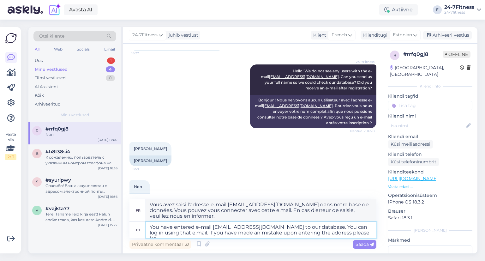
type textarea "You have entered e-mail [EMAIL_ADDRESS][DOMAIN_NAME] to our database. You can l…"
type textarea "Vous avez saisi l'adresse e-mail [EMAIL_ADDRESS][DOMAIN_NAME] dans notre base d…"
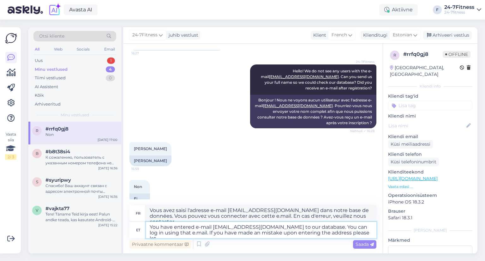
type textarea "You have entered e-mail [EMAIL_ADDRESS][DOMAIN_NAME] to our database. You can l…"
type textarea "Vous avez saisi l'adresse e-mail [EMAIL_ADDRESS][DOMAIN_NAME] dans notre base d…"
type textarea "You have entered e-mail [EMAIL_ADDRESS][DOMAIN_NAME] to our database. You can l…"
type textarea "Vous avez saisi l'adresse e-mail [EMAIL_ADDRESS][DOMAIN_NAME] dans notre base d…"
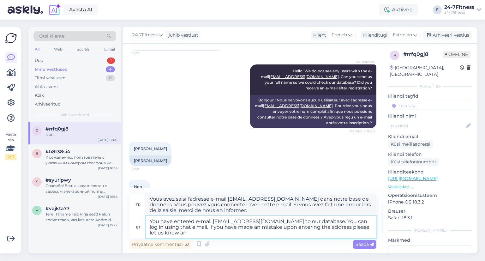
type textarea "You have entered e-mail [EMAIL_ADDRESS][DOMAIN_NAME] to our database. You can l…"
type textarea "Vous avez saisi l'adresse e-mail [EMAIL_ADDRESS][DOMAIN_NAME] dans notre base d…"
type textarea "You have entered e-mail [EMAIL_ADDRESS][DOMAIN_NAME] to our database. You can l…"
type textarea "Vous avez saisi l'adresse e-mail [EMAIL_ADDRESS][DOMAIN_NAME] dans notre base d…"
type textarea "You have entered e-mail [EMAIL_ADDRESS][DOMAIN_NAME] to our database. You can l…"
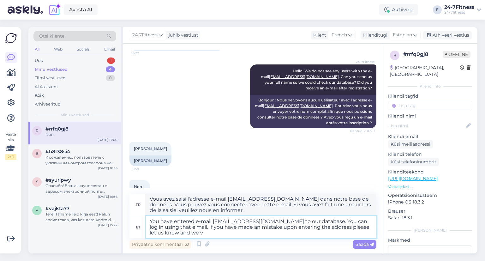
type textarea "Vous avez saisi l'adresse e-mail [EMAIL_ADDRESS][DOMAIN_NAME] dans notre base d…"
type textarea "You have entered e-mail [EMAIL_ADDRESS][DOMAIN_NAME] to our database. You can l…"
type textarea "Vous avez saisi l'adresse e-mail [EMAIL_ADDRESS][DOMAIN_NAME] dans notre base d…"
type textarea "You have entered e-mail [EMAIL_ADDRESS][DOMAIN_NAME] to our database. You can l…"
type textarea "Vous avez saisi l'adresse e-mail [EMAIL_ADDRESS][DOMAIN_NAME] dans notre base d…"
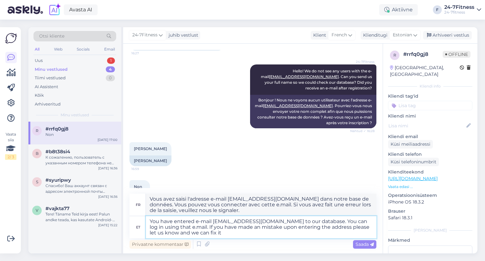
type textarea "You have entered e-mail [EMAIL_ADDRESS][DOMAIN_NAME] to our database. You can l…"
type textarea "Vous avez enregistré l'adresse e-mail [EMAIL_ADDRESS][DOMAIN_NAME] dans notre b…"
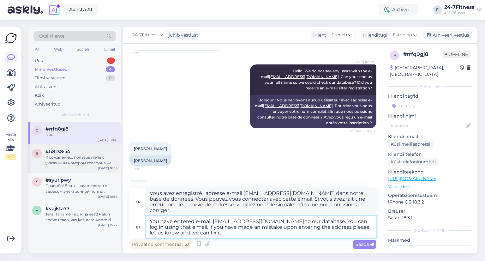
type textarea "You have entered e-mail [EMAIL_ADDRESS][DOMAIN_NAME] to our database. You can l…"
click at [61, 158] on div "К сожалению, пользователь с указанным номером телефона не найден. Пожалуйста, о…" at bounding box center [82, 160] width 72 height 11
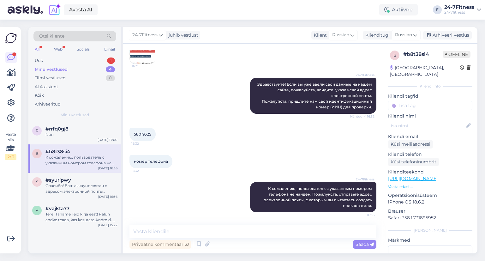
scroll to position [72, 0]
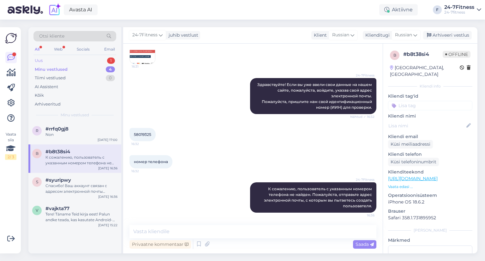
click at [58, 62] on div "Uus 1" at bounding box center [75, 60] width 83 height 9
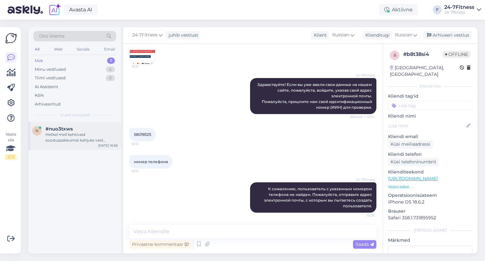
click at [53, 124] on div "n #nuo3txws Hetkel meil kehtivaid sooduspakkumisi kahjuks veel pakkuda ei ole. …" at bounding box center [74, 136] width 93 height 28
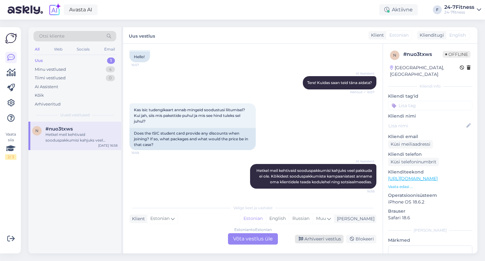
click at [323, 238] on div "Arhiveeri vestlus" at bounding box center [319, 239] width 49 height 9
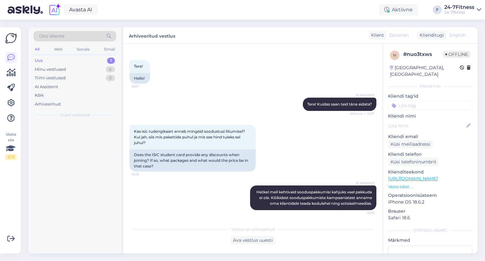
scroll to position [29, 0]
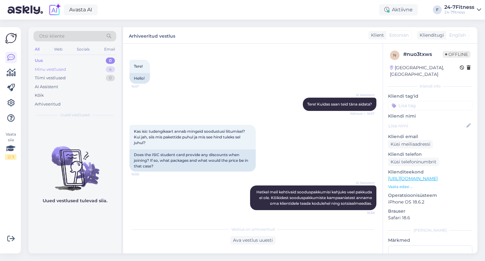
click at [61, 67] on div "Minu vestlused" at bounding box center [50, 69] width 31 height 6
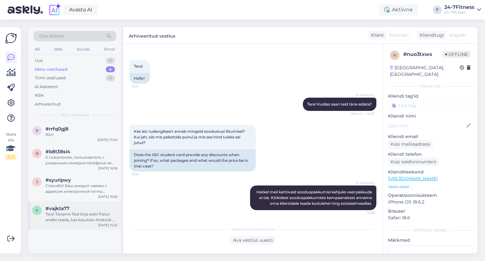
click at [76, 209] on div "#vajkta77" at bounding box center [82, 209] width 72 height 6
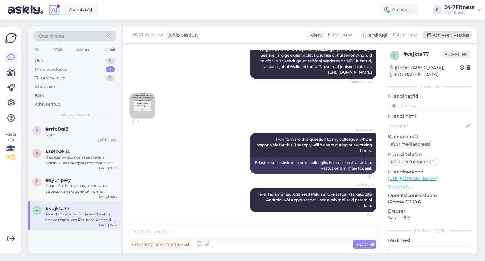
click at [452, 31] on div "24-7Fitness juhib vestlust Klient Estonian Klienditugi Estonian Arhiveeri vestl…" at bounding box center [300, 35] width 355 height 16
click at [300, 142] on span "I will forward this question to my colleague, who is responsible for this. The …" at bounding box center [315, 145] width 117 height 16
click at [445, 33] on div "Arhiveeri vestlus" at bounding box center [448, 35] width 49 height 9
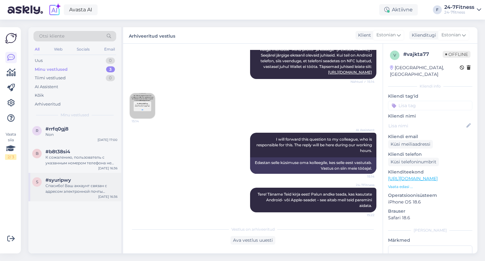
click at [83, 186] on div "Спасибо! Ваш аккаунт связан с адресом электронной почты [EMAIL_ADDRESS][DOMAIN_…" at bounding box center [82, 188] width 72 height 11
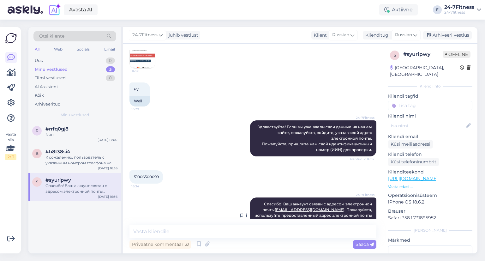
scroll to position [310, 0]
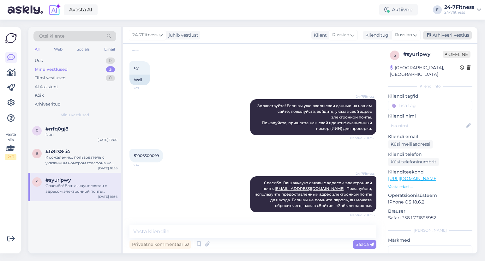
click at [453, 34] on div "Arhiveeri vestlus" at bounding box center [448, 35] width 49 height 9
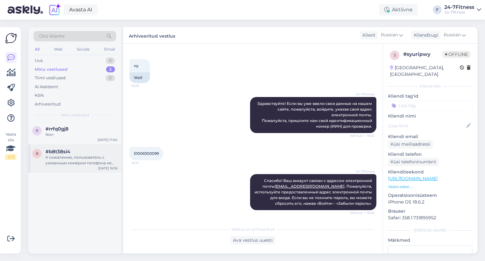
click at [75, 160] on div "К сожалению, пользователь с указанным номером телефона не найден. Пожалуйста, о…" at bounding box center [82, 160] width 72 height 11
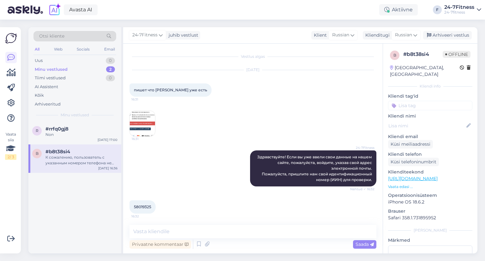
scroll to position [72, 0]
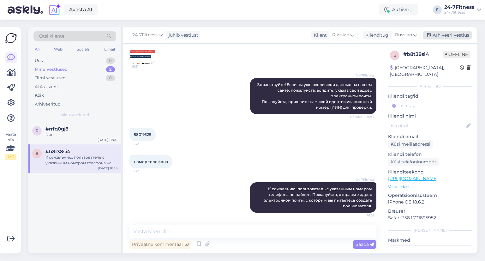
click at [449, 35] on div "Arhiveeri vestlus" at bounding box center [448, 35] width 49 height 9
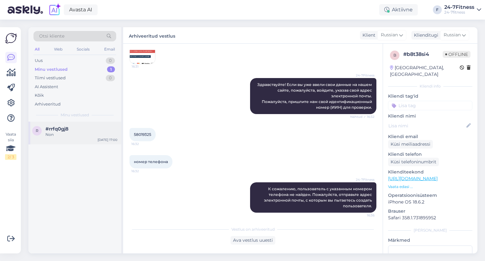
click at [73, 137] on div "r #rrfq0gj8 Non [DATE] 17:00" at bounding box center [74, 133] width 93 height 23
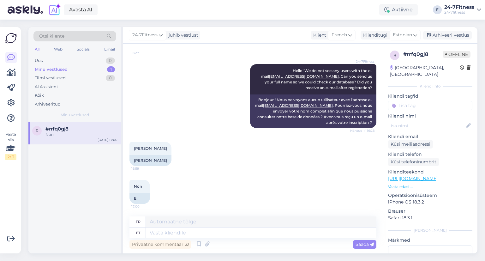
scroll to position [260, 0]
click at [195, 236] on textarea at bounding box center [261, 233] width 231 height 11
click at [51, 94] on div "Kõik" at bounding box center [75, 95] width 83 height 9
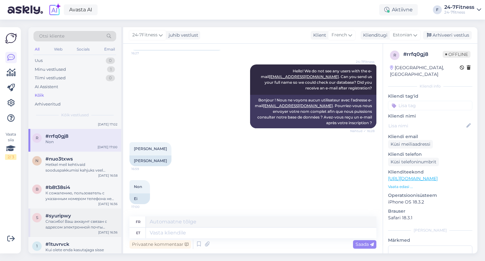
scroll to position [32, 0]
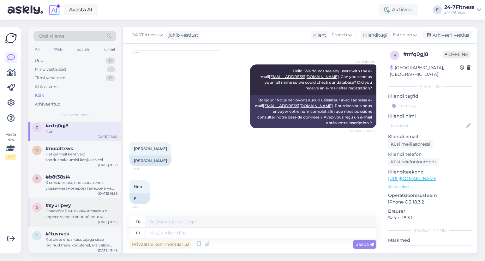
click at [92, 216] on div "Спасибо! Ваш аккаунт связан с адресом электронной почты [EMAIL_ADDRESS][DOMAIN_…" at bounding box center [82, 213] width 72 height 11
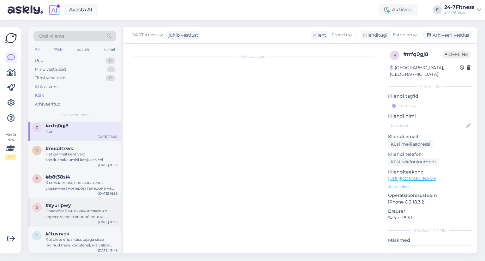
scroll to position [312, 0]
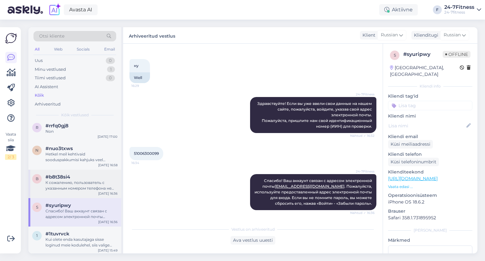
click at [77, 192] on div "b #b8t38si4 К сожалению, пользователь с указанным номером телефона не найден. П…" at bounding box center [74, 184] width 93 height 28
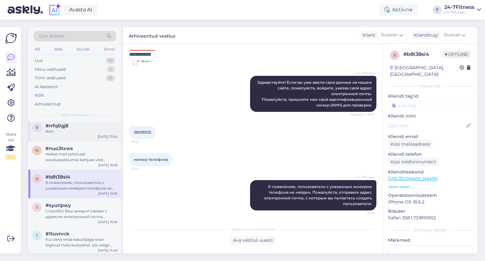
click at [71, 125] on div "#rrfq0gj8" at bounding box center [82, 126] width 72 height 6
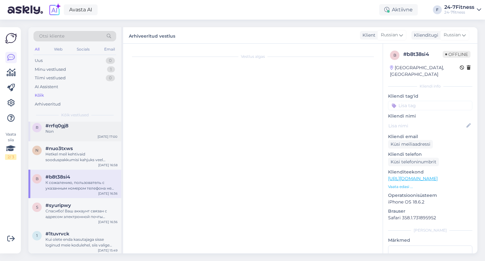
scroll to position [261, 0]
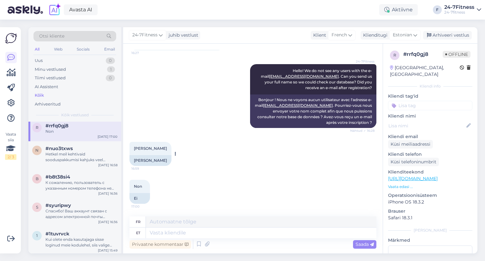
drag, startPoint x: 163, startPoint y: 160, endPoint x: 130, endPoint y: 159, distance: 33.8
click at [130, 159] on div "[PERSON_NAME]" at bounding box center [151, 160] width 42 height 11
copy div "[PERSON_NAME]"
click at [157, 222] on textarea at bounding box center [261, 222] width 231 height 11
click at [157, 233] on textarea at bounding box center [261, 233] width 231 height 11
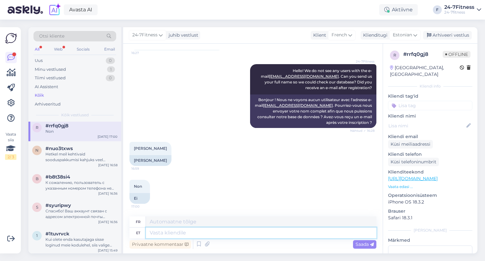
paste textarea "It seems you made a mistake when entering your data. Your user in our system is…"
type textarea "It seems you made a mistake when entering your data. Your user in our system is…"
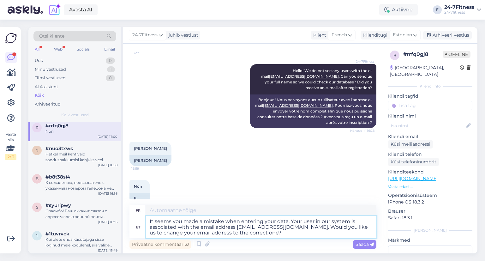
type textarea "Il semble que vous ayez fait une erreur lors de la saisie de vos données. Votre…"
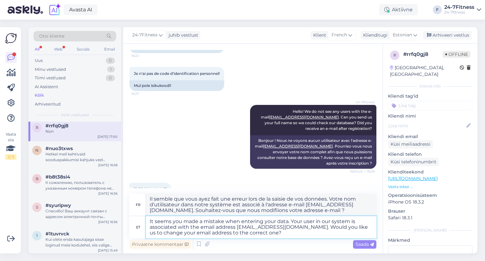
scroll to position [157, 0]
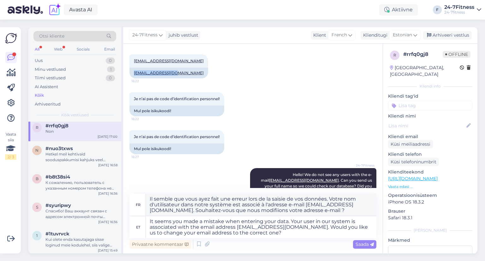
drag, startPoint x: 173, startPoint y: 72, endPoint x: 128, endPoint y: 72, distance: 45.5
click at [128, 72] on div "Vestlus algas [DATE] Votre site me dit que mon acompte est créé, mais ne me ren…" at bounding box center [253, 149] width 260 height 210
copy link "[EMAIL_ADDRESS][DOMAIN_NAME]"
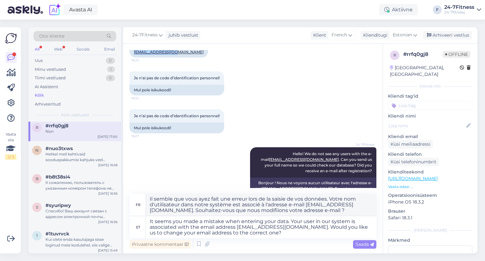
scroll to position [283, 0]
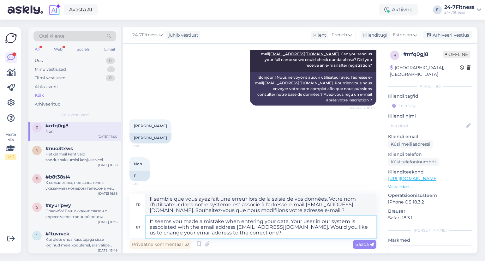
click at [257, 232] on textarea "It seems you made a mistake when entering your data. Your user in our system is…" at bounding box center [261, 227] width 231 height 22
paste textarea "Is the email address [EMAIL_ADDRESS][DOMAIN_NAME] correct?"
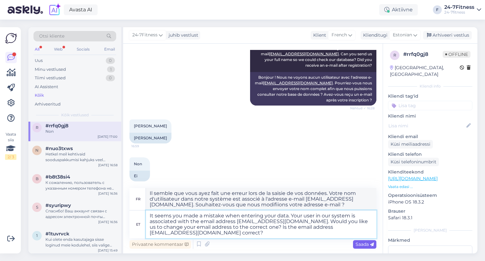
type textarea "It seems you made a mistake when entering your data. Your user in our system is…"
click at [358, 243] on span "Saada" at bounding box center [365, 244] width 18 height 6
type textarea "Il semble que vous ayez fait une erreur lors de la saisie de vos données. Votre…"
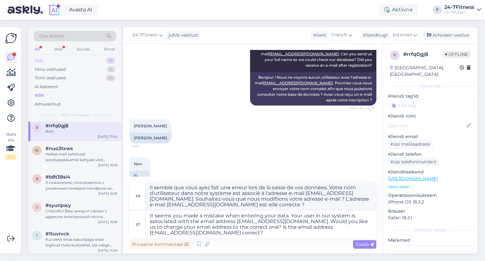
click at [68, 60] on div "Uus 0" at bounding box center [75, 60] width 83 height 9
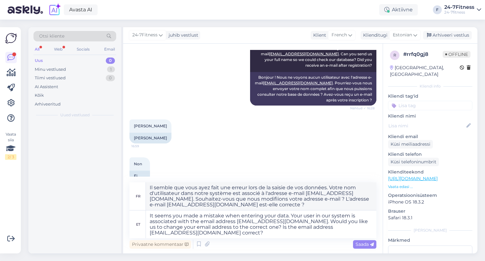
scroll to position [0, 0]
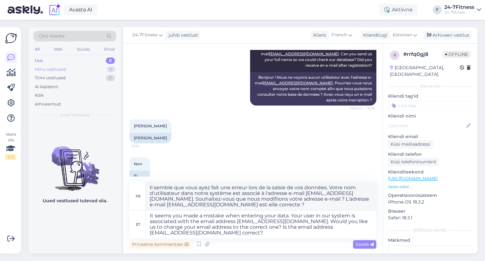
click at [70, 68] on div "Minu vestlused 1" at bounding box center [75, 69] width 83 height 9
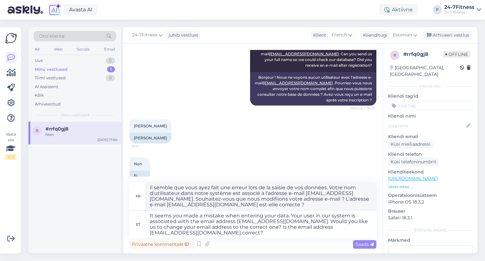
click at [73, 134] on div "Non" at bounding box center [82, 135] width 72 height 6
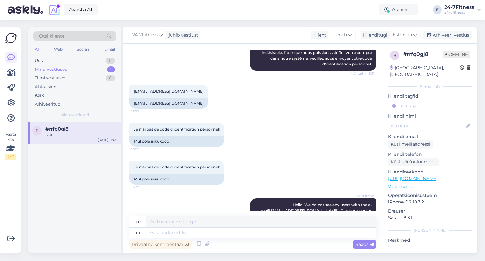
scroll to position [260, 0]
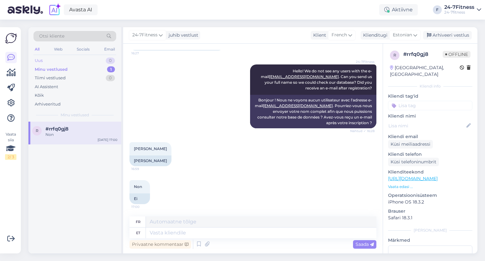
click at [54, 61] on div "Uus 0" at bounding box center [75, 60] width 83 height 9
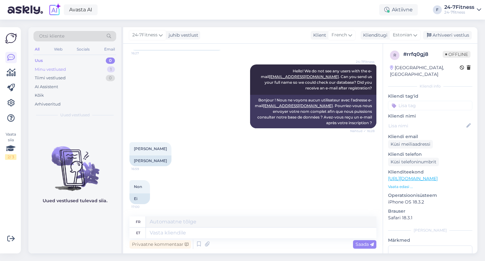
click at [54, 66] on div "Minu vestlused" at bounding box center [50, 69] width 31 height 6
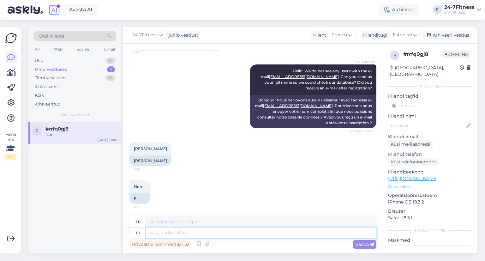
click at [166, 233] on textarea at bounding box center [261, 233] width 231 height 11
paste textarea "Is the email address [EMAIL_ADDRESS][DOMAIN_NAME] correct?"
type textarea "Is the email address [EMAIL_ADDRESS][DOMAIN_NAME] correct?"
type textarea "L'adresse e-mail [EMAIL_ADDRESS][DOMAIN_NAME] est-elle correcte ?"
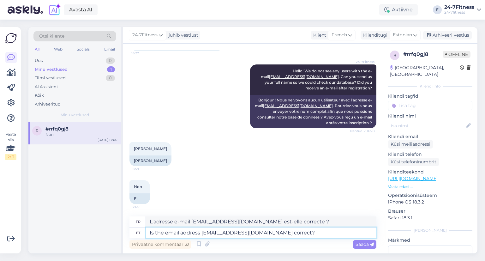
drag, startPoint x: 288, startPoint y: 235, endPoint x: 134, endPoint y: 218, distance: 154.9
click at [133, 221] on div "fr L'adresse e-mail [EMAIL_ADDRESS][DOMAIN_NAME] est-elle correcte ? et Is the …" at bounding box center [253, 228] width 247 height 22
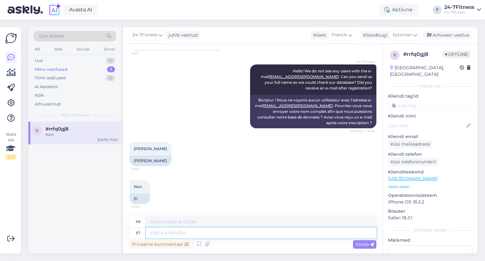
paste textarea "It seems that you have made a mistake when entering your data. Your user in our…"
type textarea "It seems that you have made a mistake when entering your data. Your user in our…"
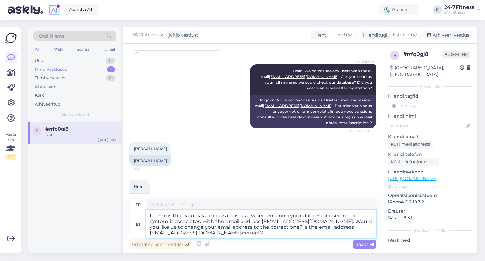
type textarea "Il semble que vous ayez fait une erreur lors de la saisie de vos données. Votre…"
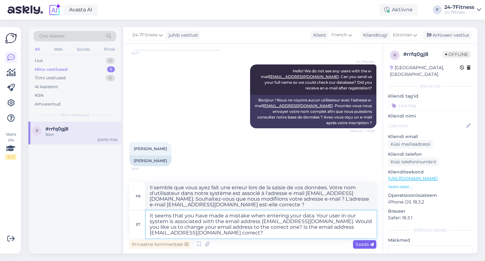
type textarea "It seems that you have made a mistake when entering your data. Your user in our…"
click at [362, 245] on span "Saada" at bounding box center [365, 244] width 18 height 6
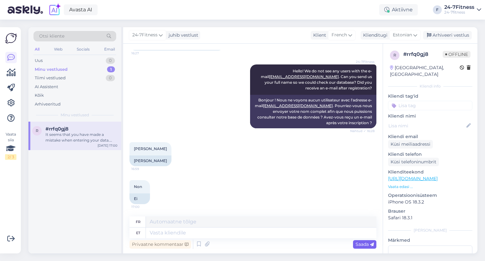
scroll to position [344, 0]
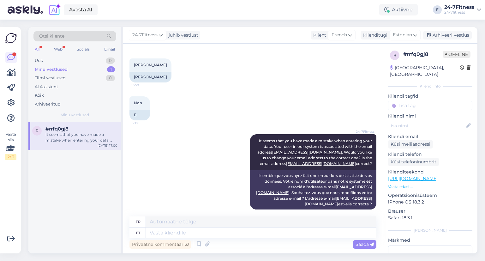
click at [82, 134] on div "It seems that you have made a mistake when entering your data. Your user in our…" at bounding box center [82, 137] width 72 height 11
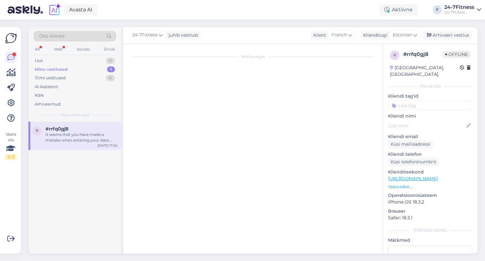
scroll to position [0, 0]
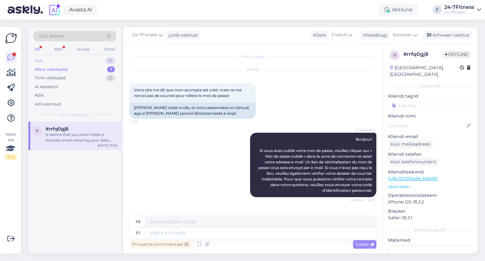
click at [34, 60] on div "Uus 0" at bounding box center [75, 60] width 83 height 9
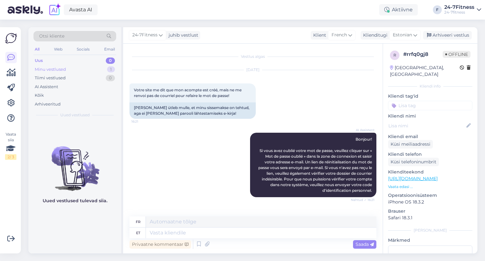
click at [48, 69] on div "Minu vestlused" at bounding box center [50, 69] width 31 height 6
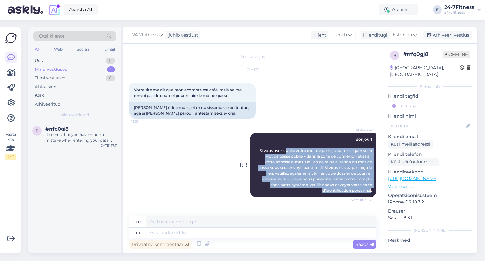
drag, startPoint x: 366, startPoint y: 190, endPoint x: 276, endPoint y: 151, distance: 98.5
click at [277, 152] on span "Bonjour! Si vous avez oublié votre mot de passe, veuillez cliquer sur « Mot de …" at bounding box center [316, 165] width 115 height 56
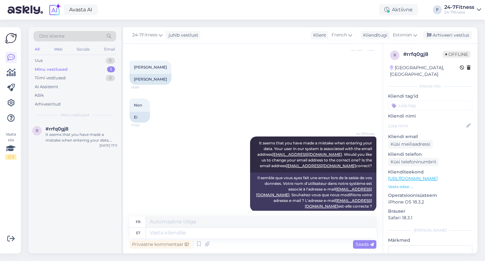
scroll to position [344, 0]
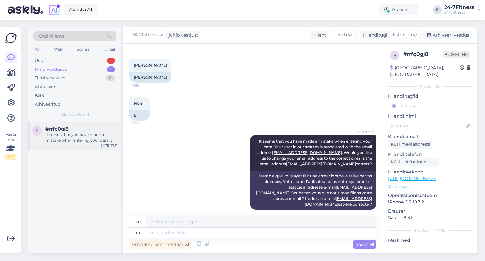
click at [93, 132] on div "It seems that you have made a mistake when entering your data. Your user in our…" at bounding box center [82, 137] width 72 height 11
click at [74, 65] on div "Minu vestlused 1" at bounding box center [75, 69] width 83 height 9
click at [74, 61] on div "Uus 1" at bounding box center [75, 60] width 83 height 9
click at [76, 133] on div at bounding box center [82, 137] width 72 height 11
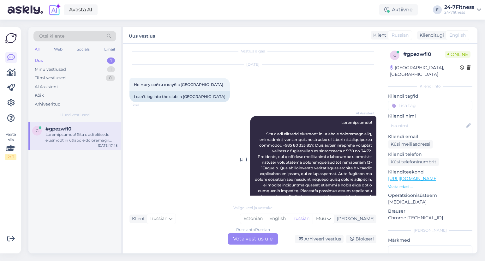
scroll to position [0, 0]
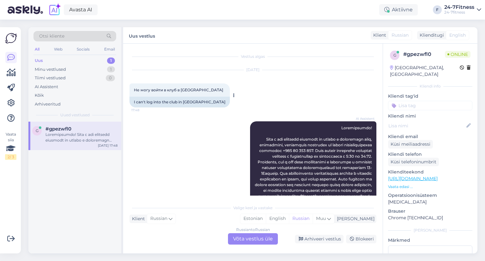
click at [185, 100] on div "I can't log into the club in [GEOGRAPHIC_DATA]" at bounding box center [180, 102] width 101 height 11
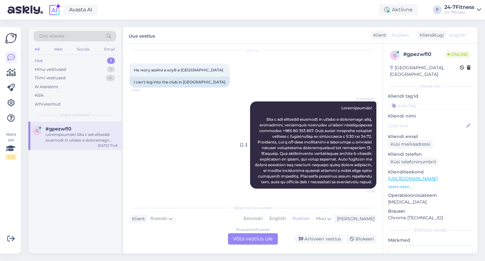
scroll to position [37, 0]
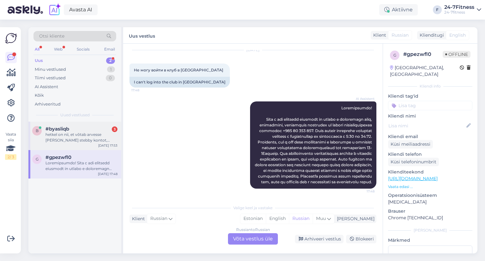
click at [75, 137] on div "hetkel on nii, et võtab arvesse [PERSON_NAME] stebby kontot, millel ei olegi su…" at bounding box center [82, 137] width 72 height 11
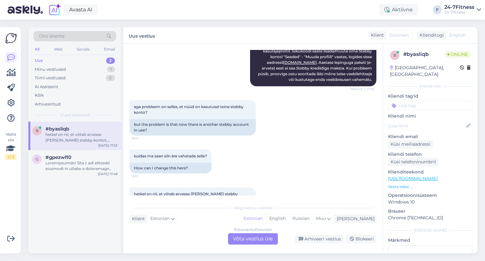
scroll to position [202, 0]
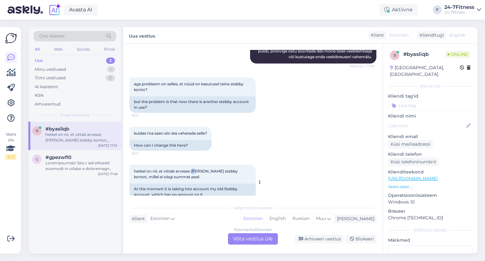
click at [195, 169] on span "hetkel on nii, et võtab arvesse [PERSON_NAME] stebby kontot, millel ei olegi su…" at bounding box center [186, 174] width 105 height 10
click at [192, 169] on span "hetkel on nii, et võtab arvesse [PERSON_NAME] stebby kontot, millel ei olegi su…" at bounding box center [186, 174] width 105 height 10
click at [245, 241] on div "Estonian to Estonian Võta vestlus üle" at bounding box center [253, 238] width 50 height 11
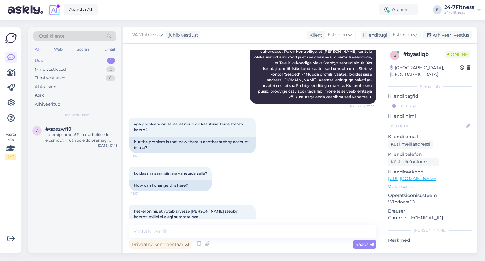
scroll to position [178, 0]
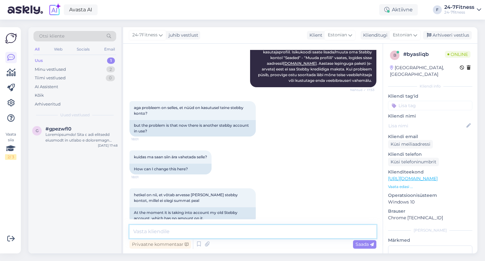
click at [198, 229] on textarea at bounding box center [253, 231] width 247 height 13
click at [154, 227] on textarea at bounding box center [253, 231] width 247 height 13
paste textarea "Lorem ipsumdo sita consec adi, el Sedd Eiusmo temporinc, utl et dolo magnaali, …"
type textarea "Lorem ipsumdo sita consec adi, el Sedd Eiusmo temporinc, utl et dolo magnaali, …"
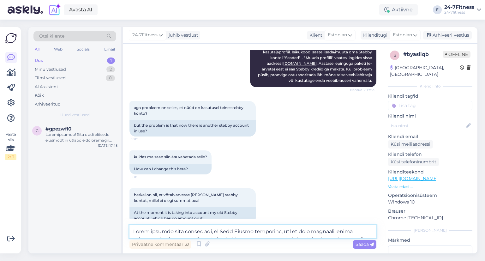
click at [153, 226] on textarea at bounding box center [253, 231] width 247 height 13
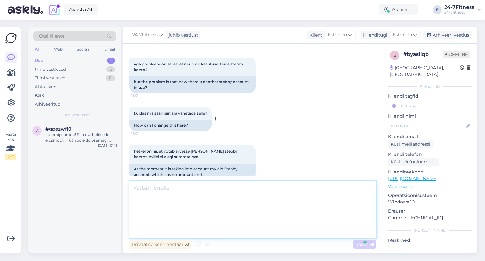
scroll to position [331, 0]
